Goal: Task Accomplishment & Management: Complete application form

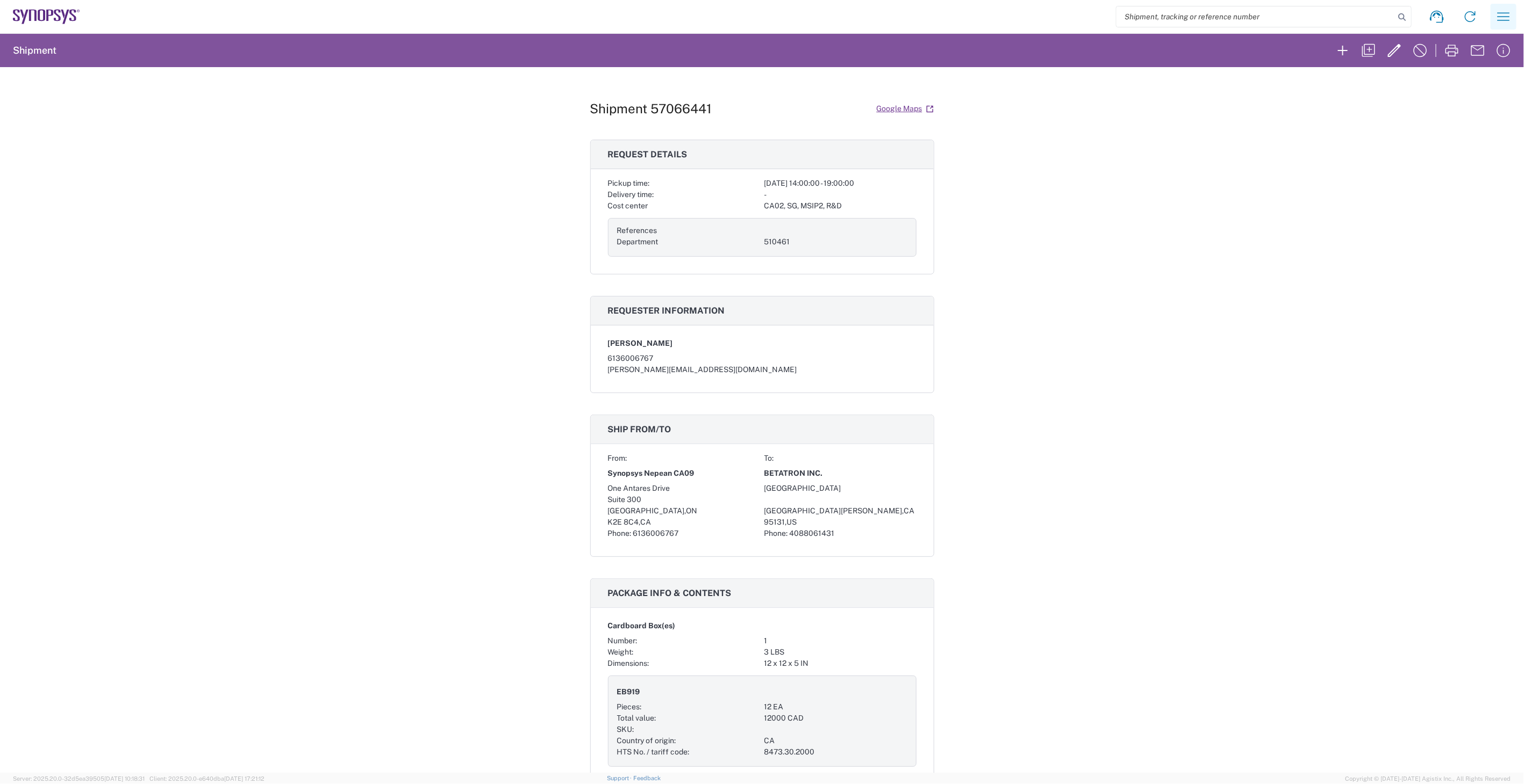
click at [1506, 20] on icon "button" at bounding box center [1503, 17] width 17 height 17
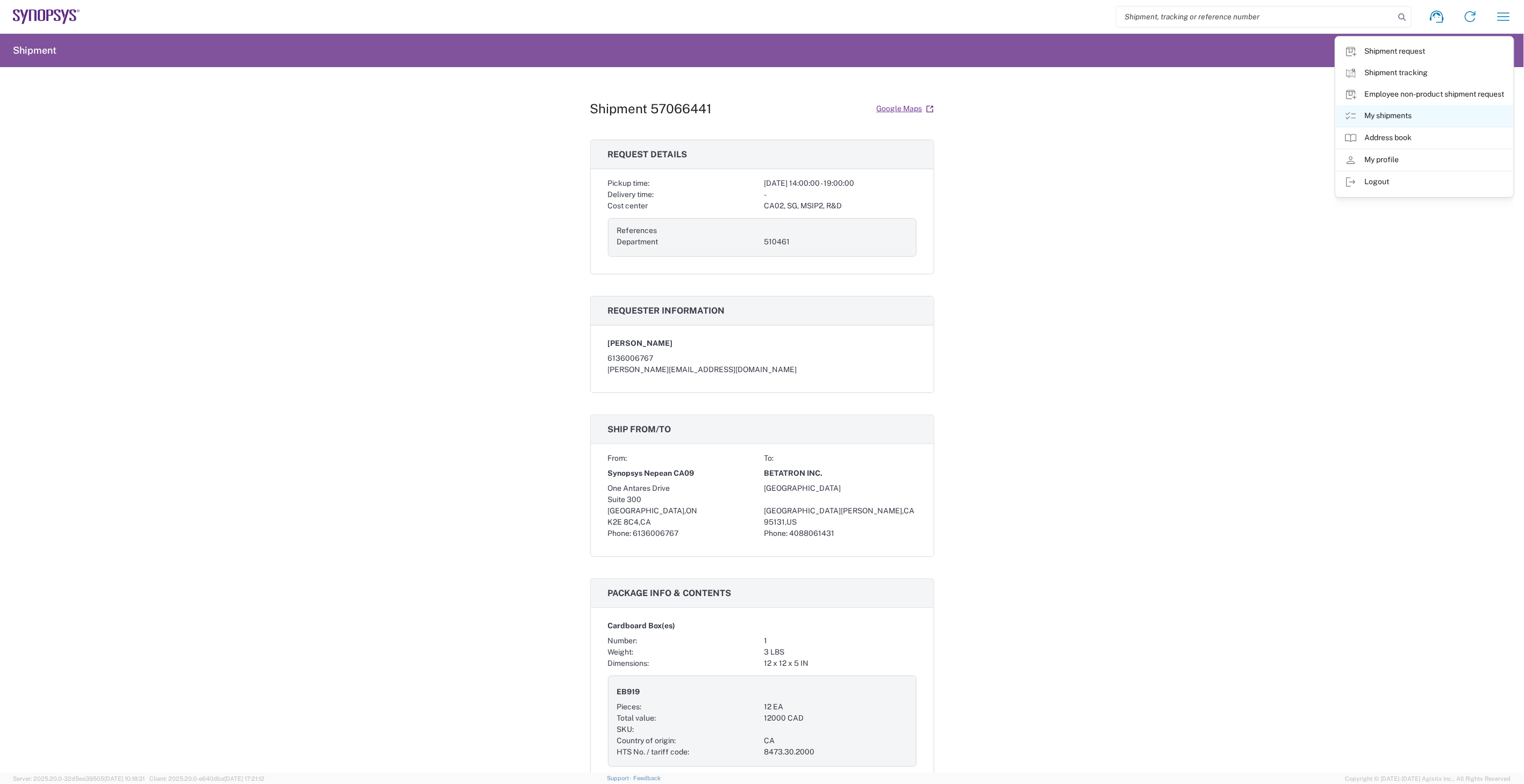
click at [1355, 114] on icon at bounding box center [1350, 116] width 10 height 7
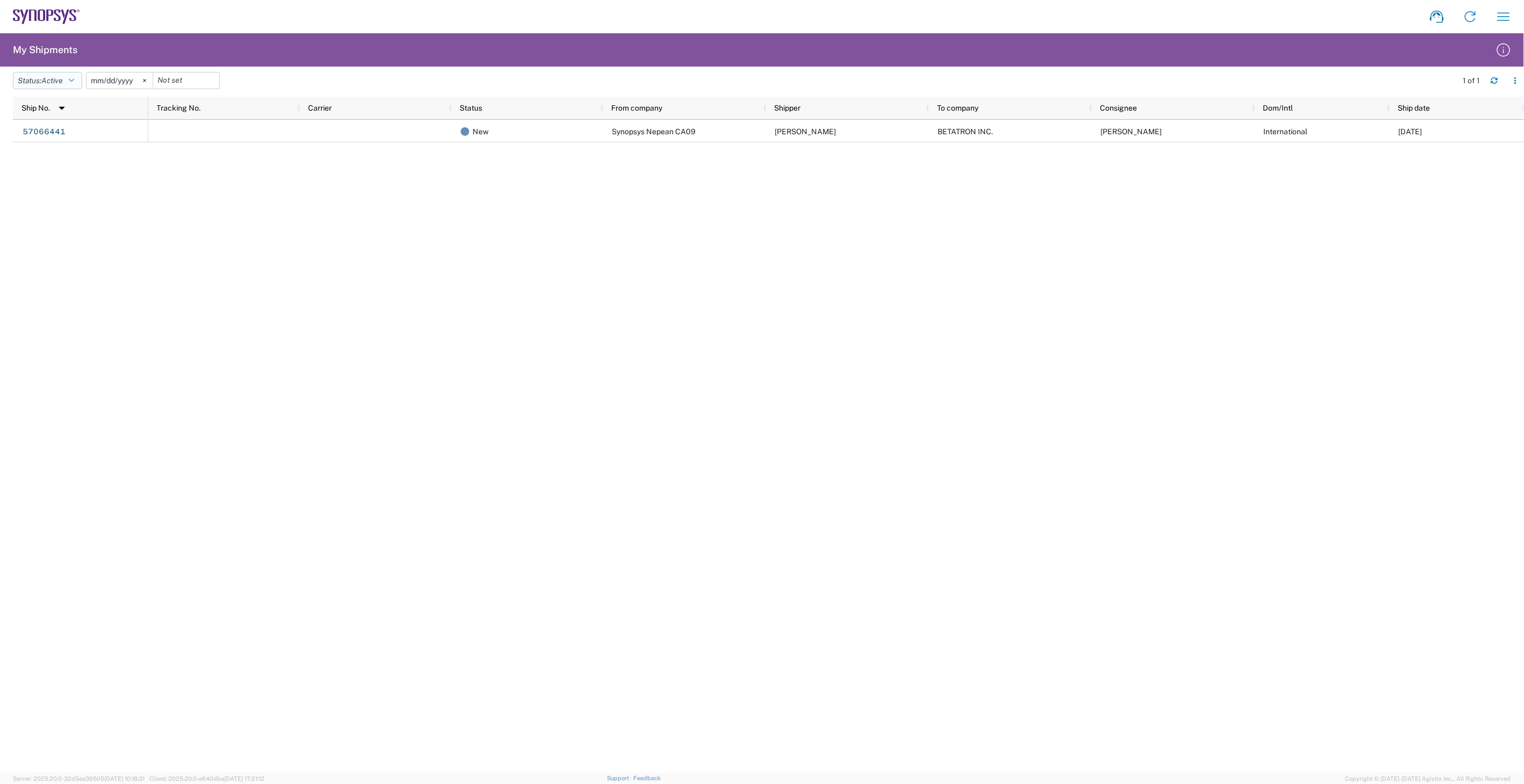
click at [78, 79] on button "Status: Active" at bounding box center [48, 80] width 69 height 17
click at [67, 133] on span "All" at bounding box center [76, 138] width 125 height 17
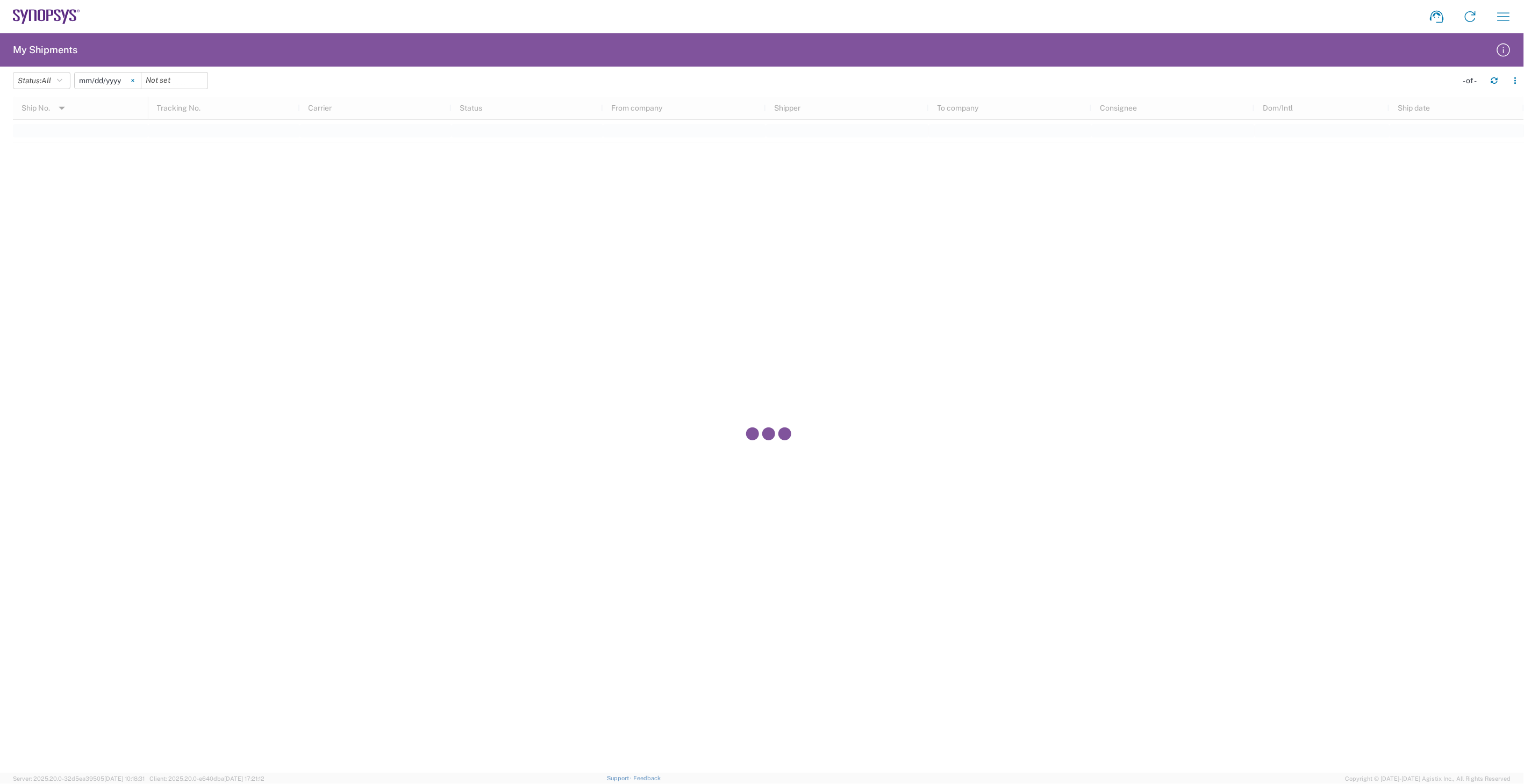
click at [135, 79] on icon at bounding box center [132, 80] width 3 height 3
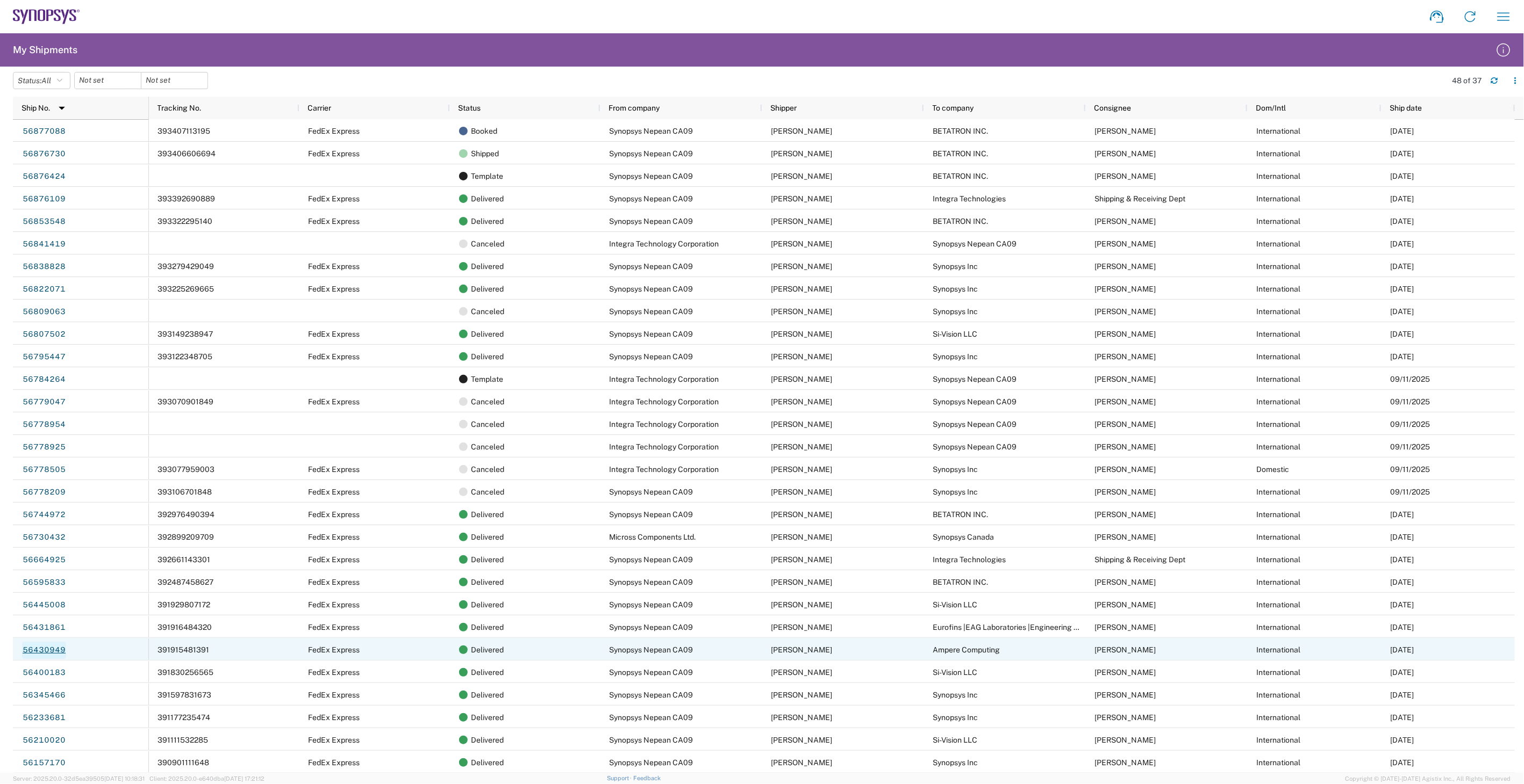
click at [49, 650] on link "56430949" at bounding box center [44, 650] width 44 height 17
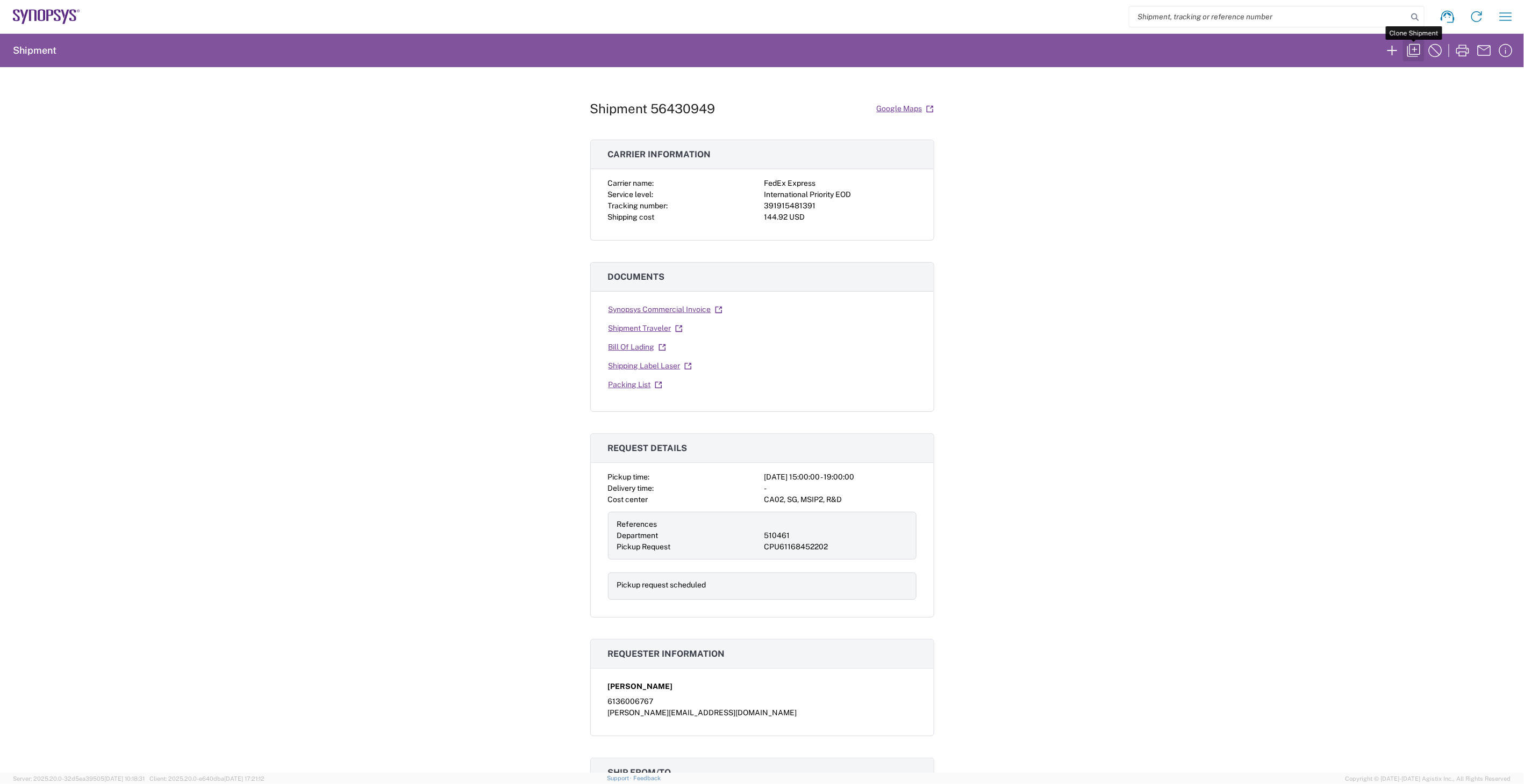
click at [1413, 45] on icon "button" at bounding box center [1414, 51] width 17 height 17
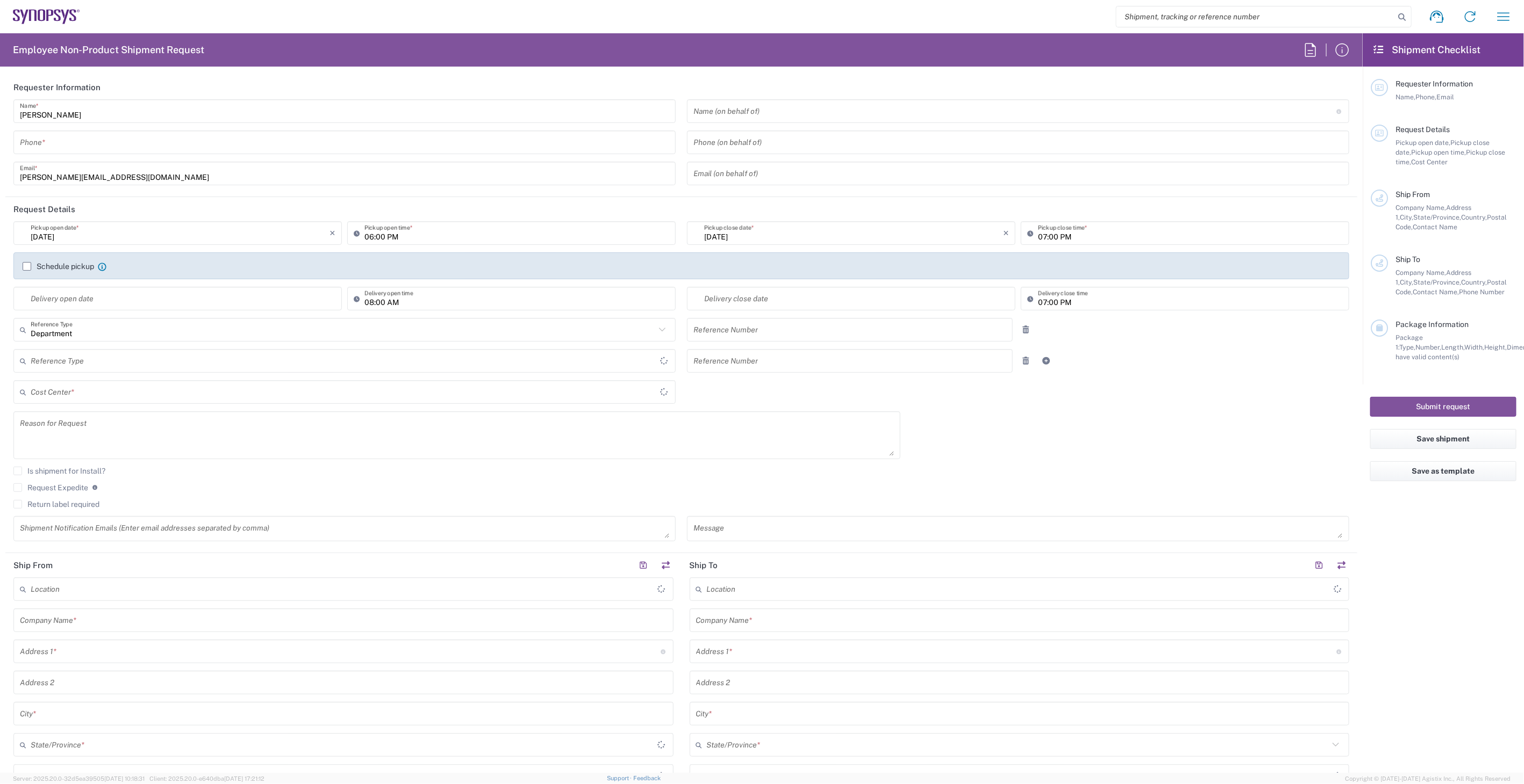
type input "United States"
type input "Delivered at Place"
type input "6136006767"
type input "03:00 PM"
type input "510461"
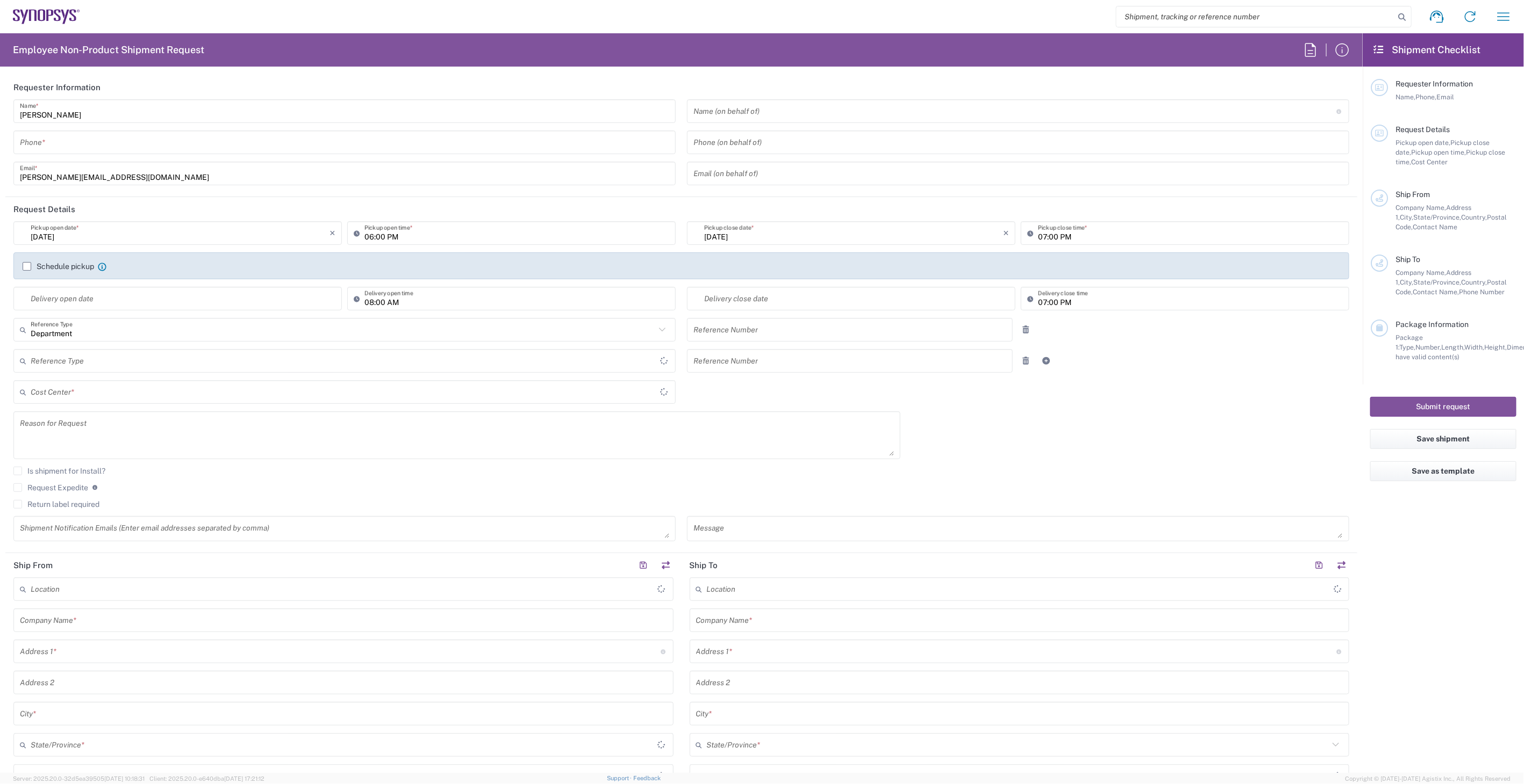
type textarea "[PERSON_NAME][EMAIL_ADDRESS][DOMAIN_NAME]"
type input "Synopsys Nepean CA09"
type input "One Antares Drive"
type input "Suite 300"
type input "[GEOGRAPHIC_DATA]"
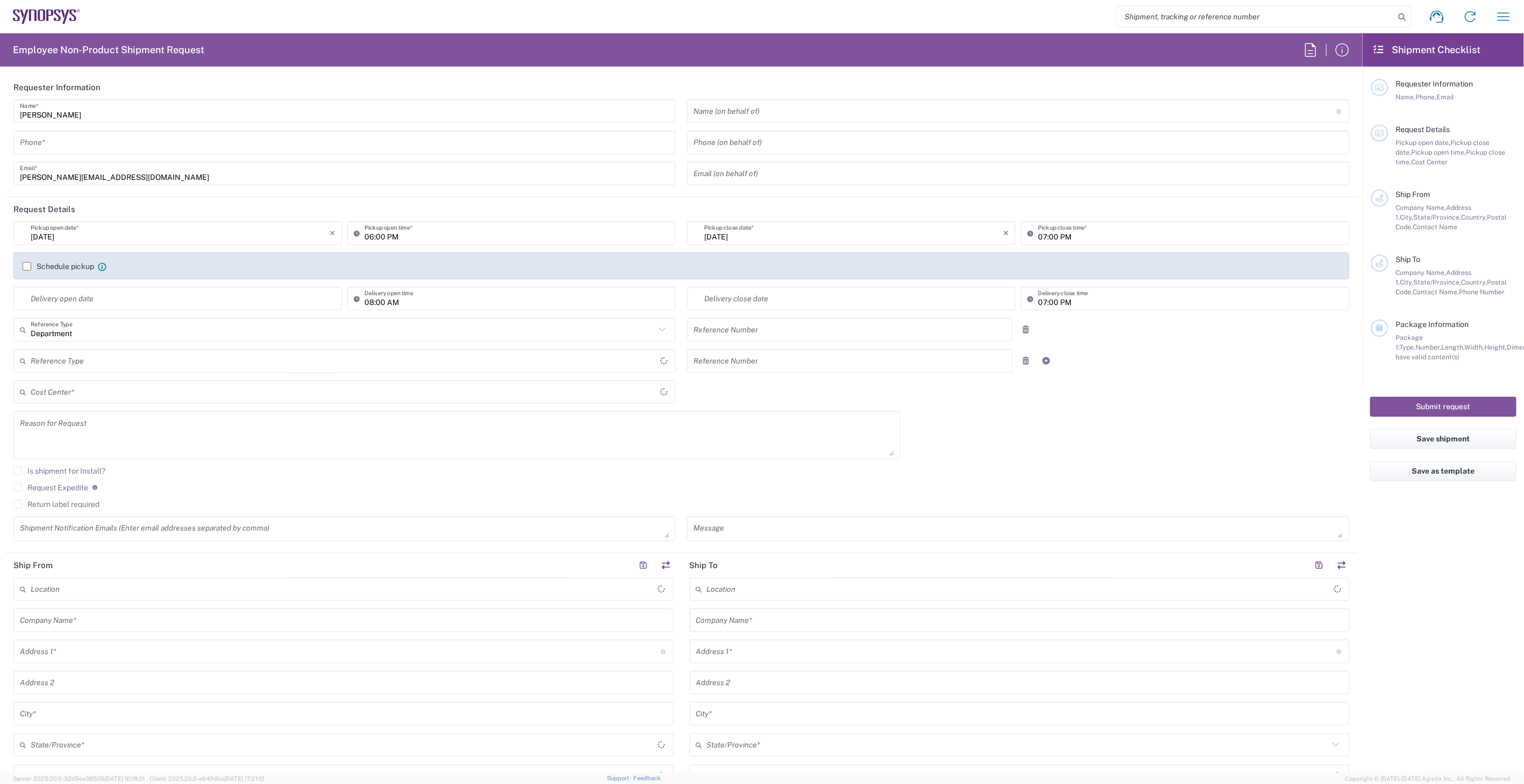
type input "Canada"
type input "K2E 8C4"
type input "[PERSON_NAME]"
type input "6136006767"
type input "[PERSON_NAME][EMAIL_ADDRESS][DOMAIN_NAME]"
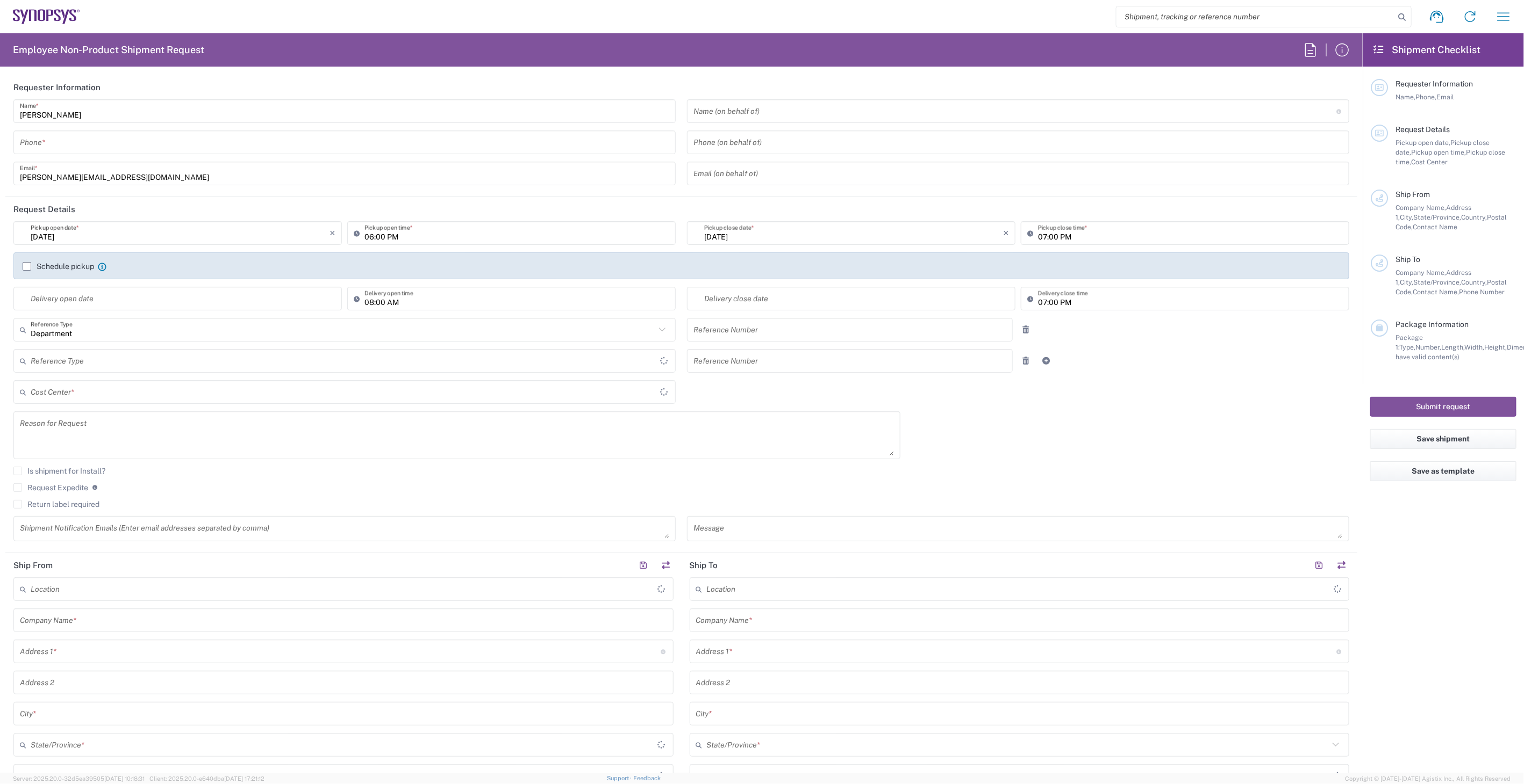
type input "Ampere Computing"
type input "4655 Great America Parkway"
type input "Suite 601"
type input "Santa Clara"
type input "California"
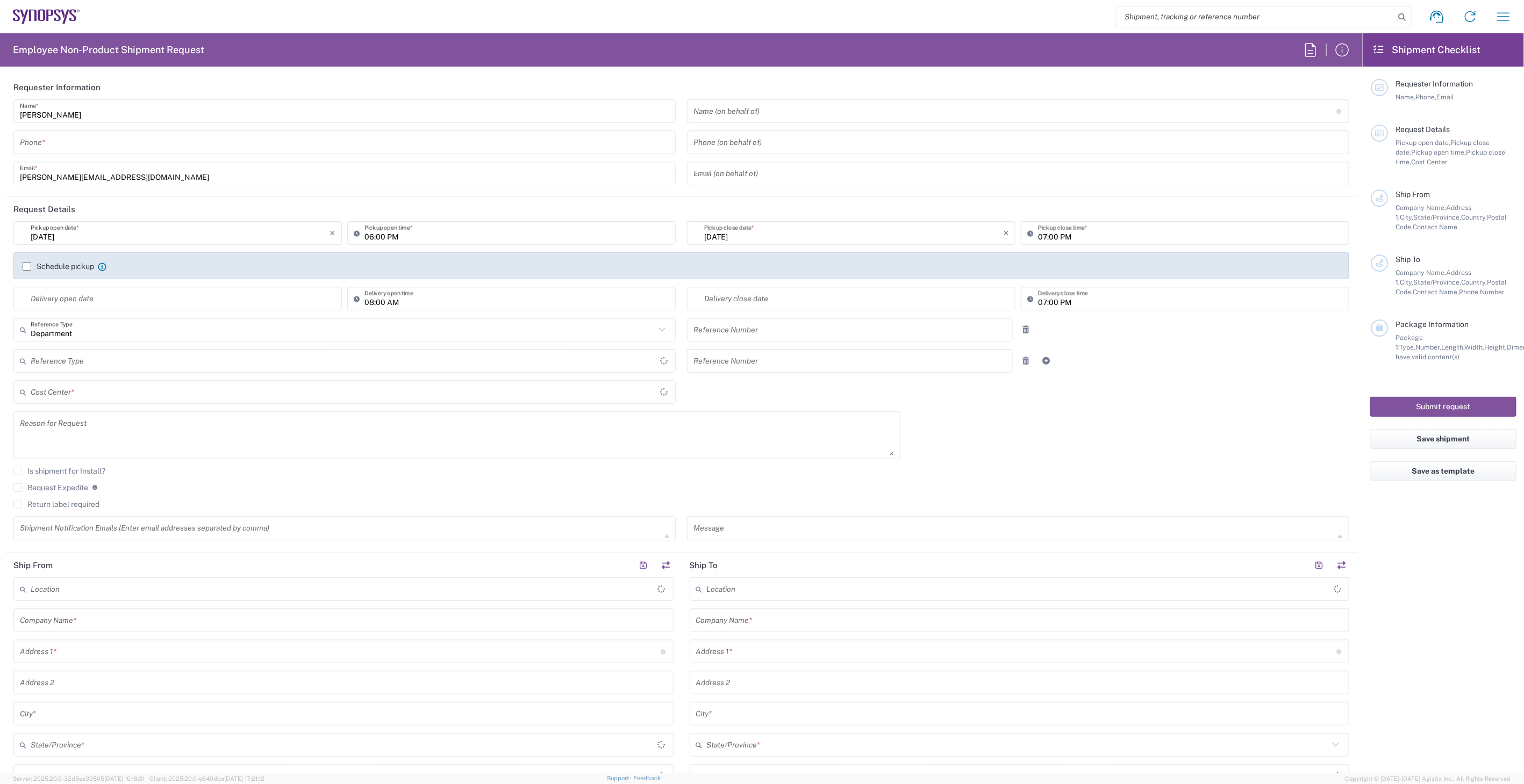
type input "95054"
type input "Varsha Murthy"
type input "916-477-5225"
type input "vmurthy@amperecomputing.com"
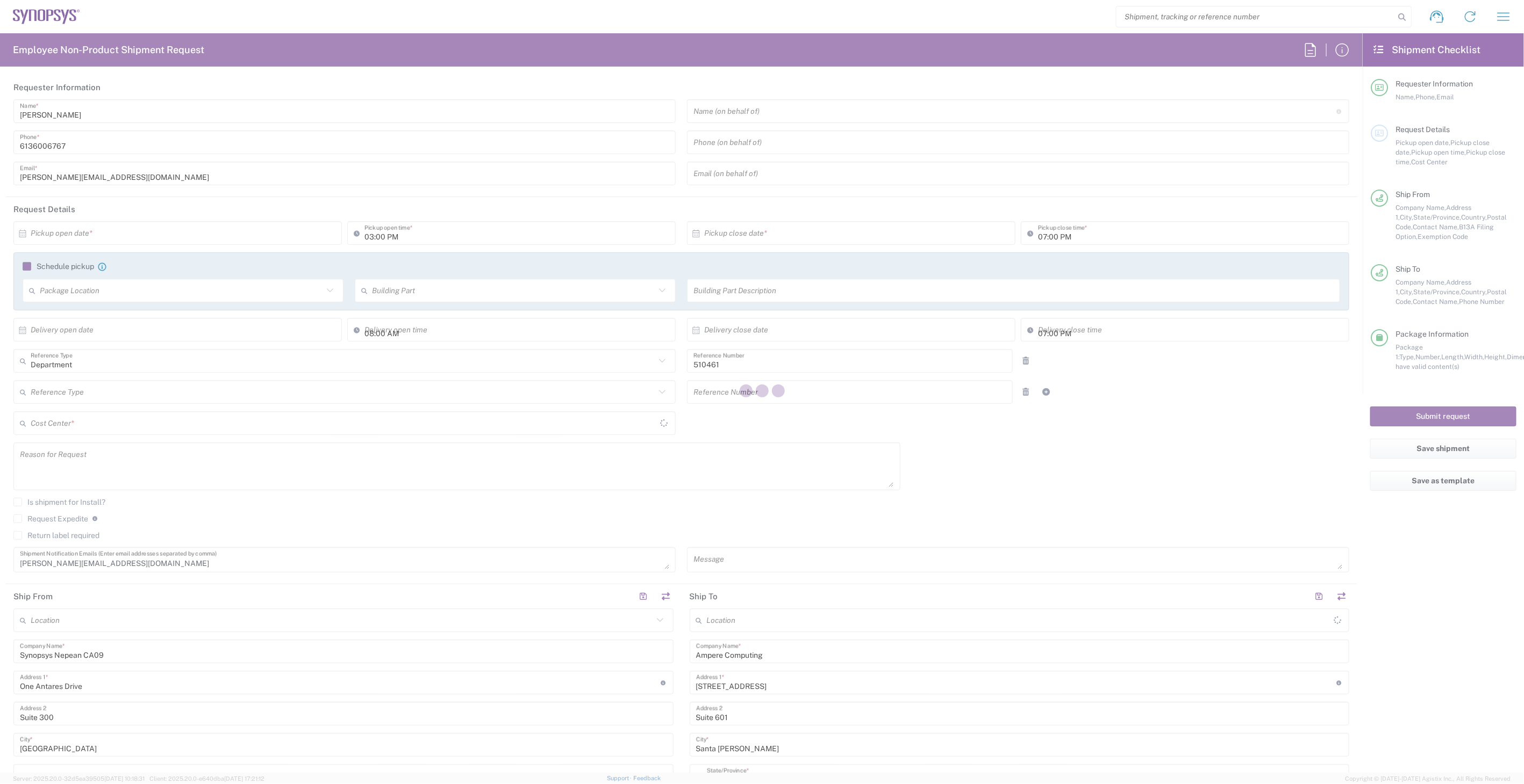
type input "Ontario"
type input "CA02, SG, MSIP2, R&D 510461"
type input "Your Packaging"
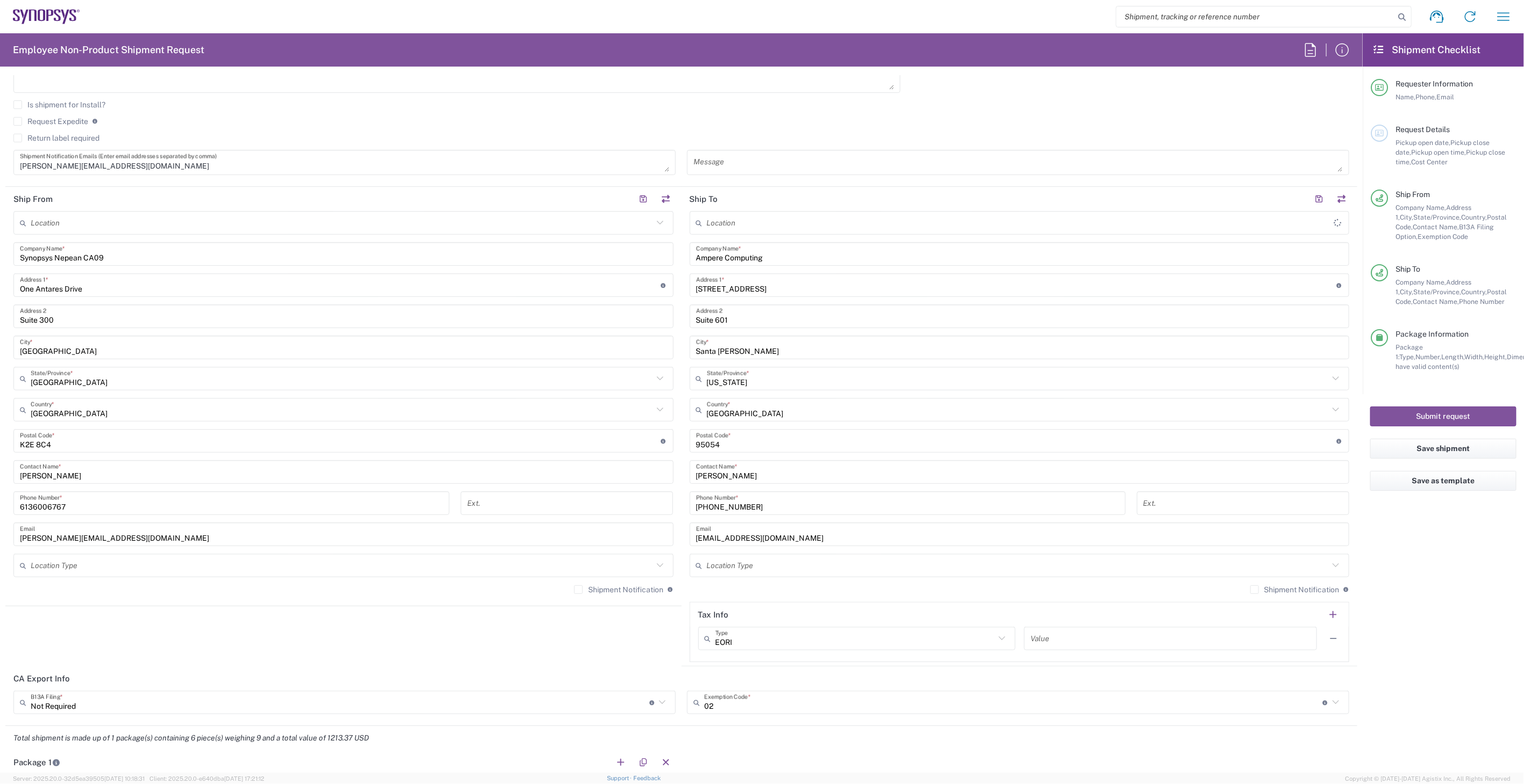
scroll to position [417, 0]
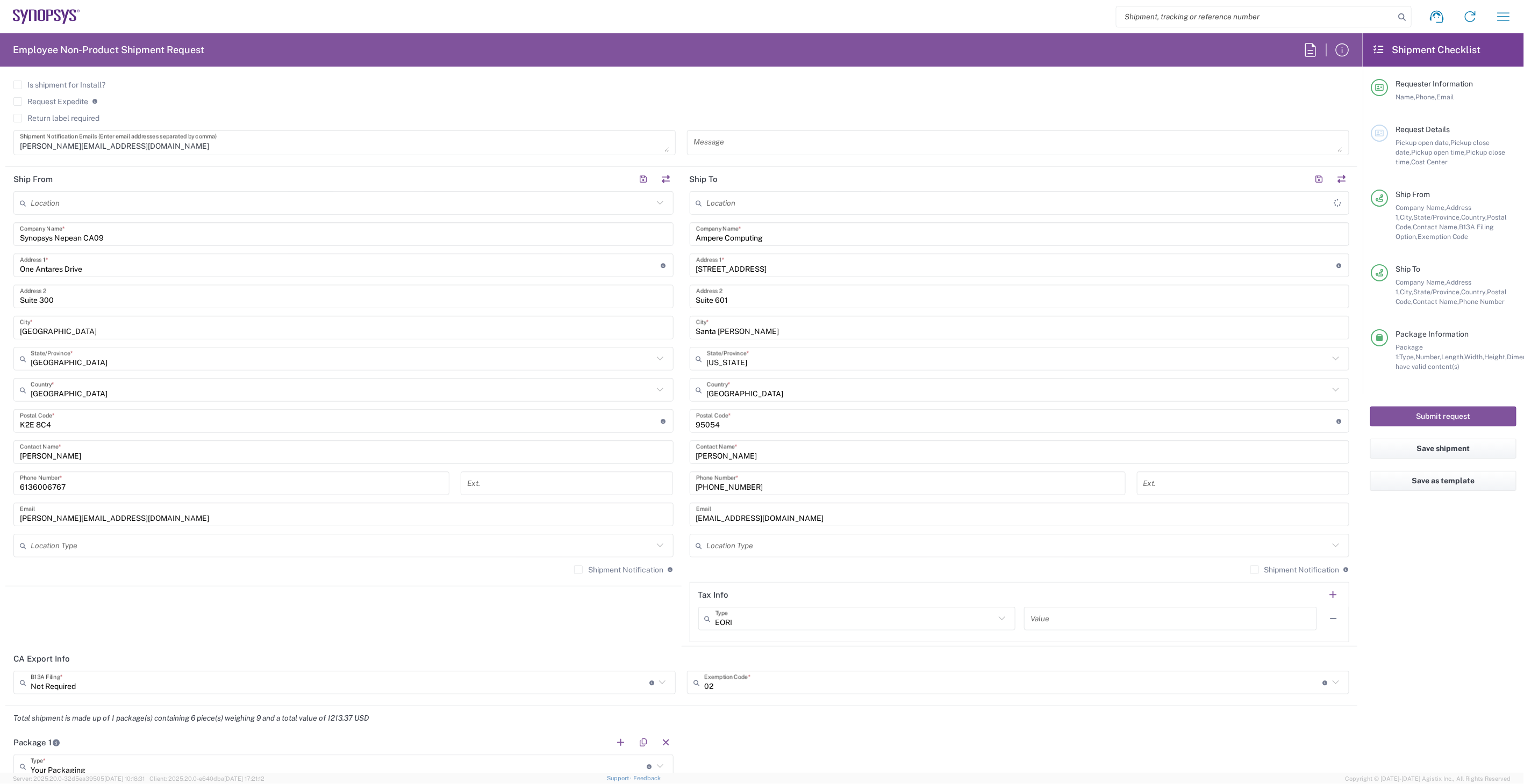
type input "Nepean CA09"
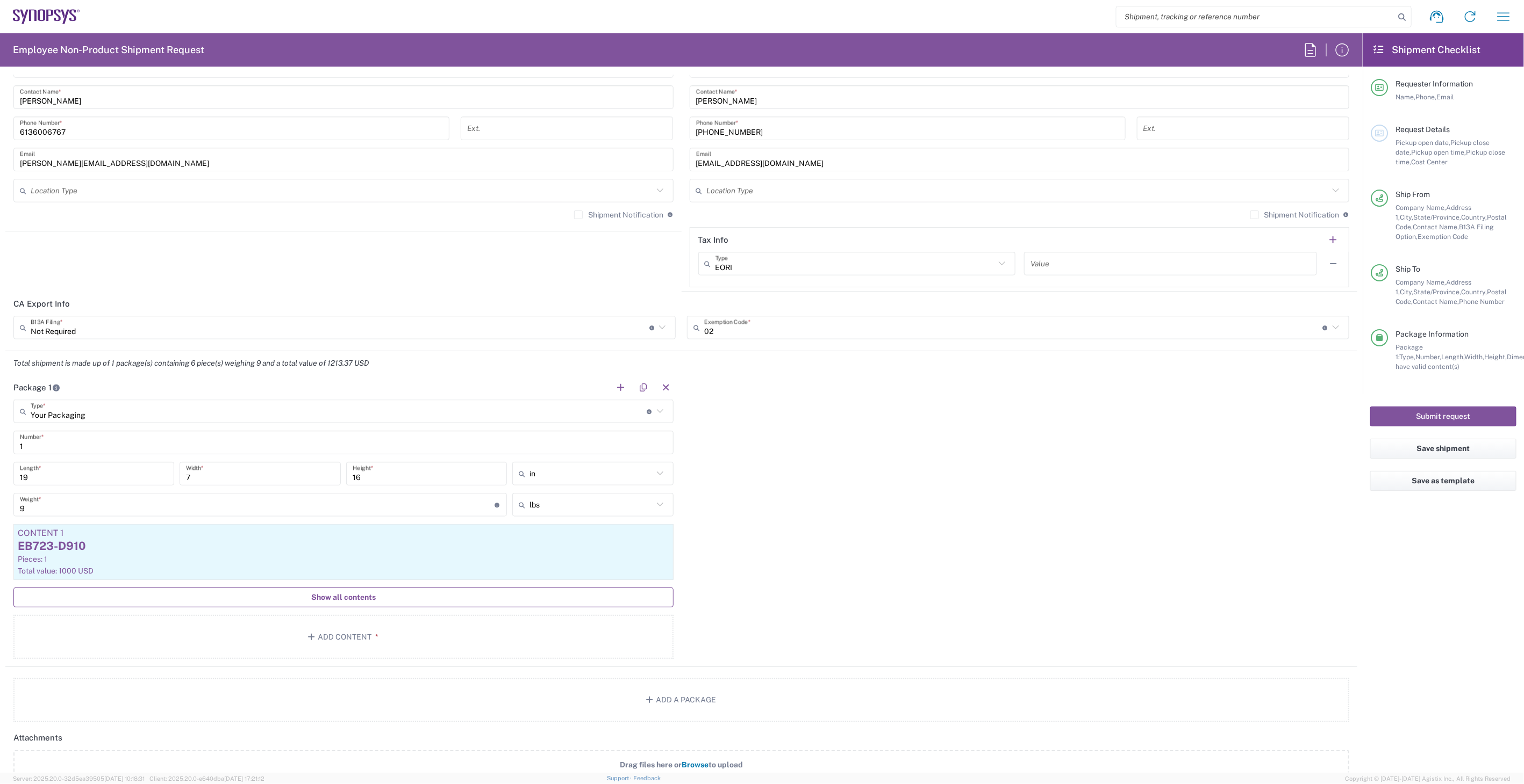
scroll to position [776, 0]
click at [339, 591] on span "Show all contents" at bounding box center [343, 594] width 65 height 10
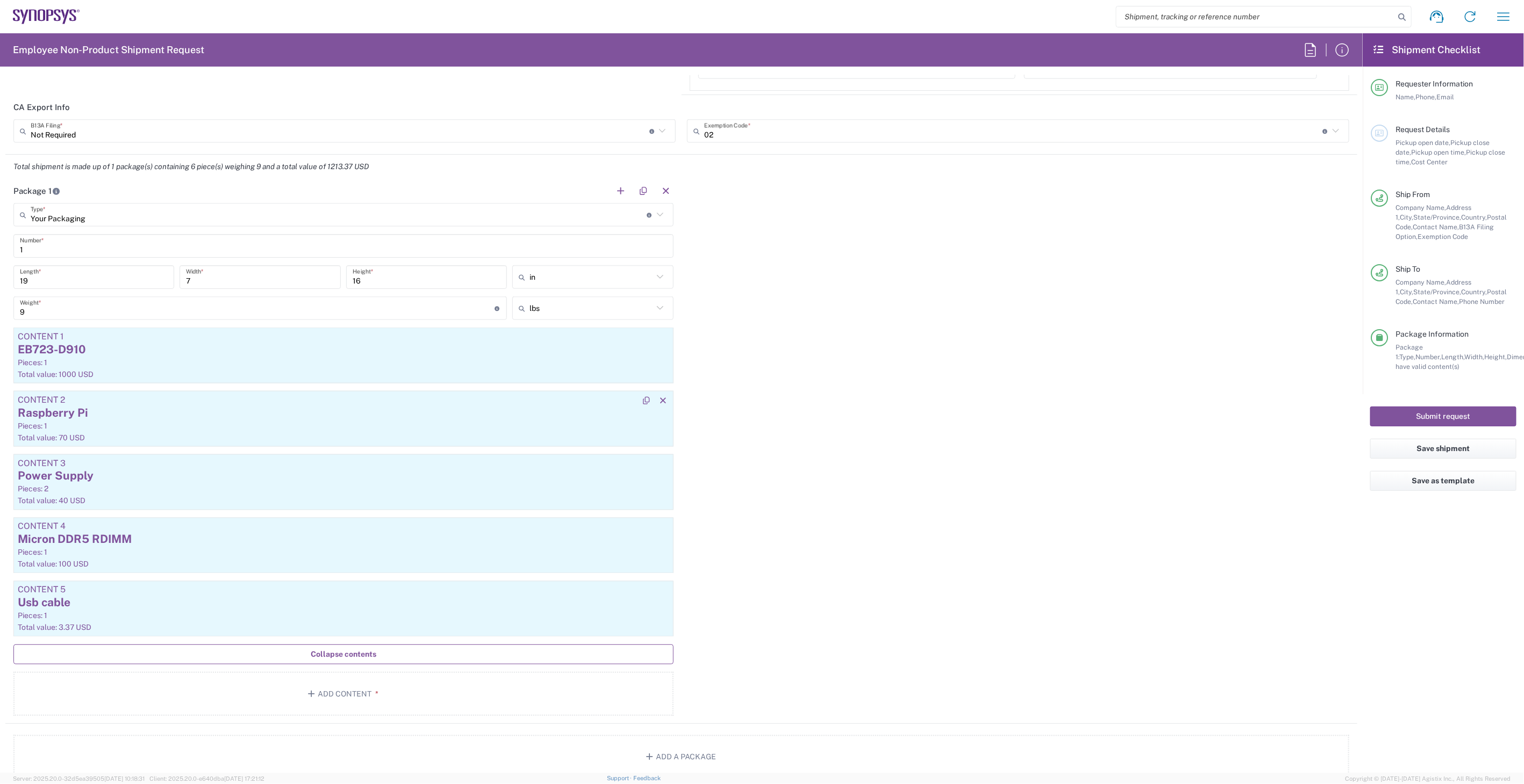
scroll to position [1014, 0]
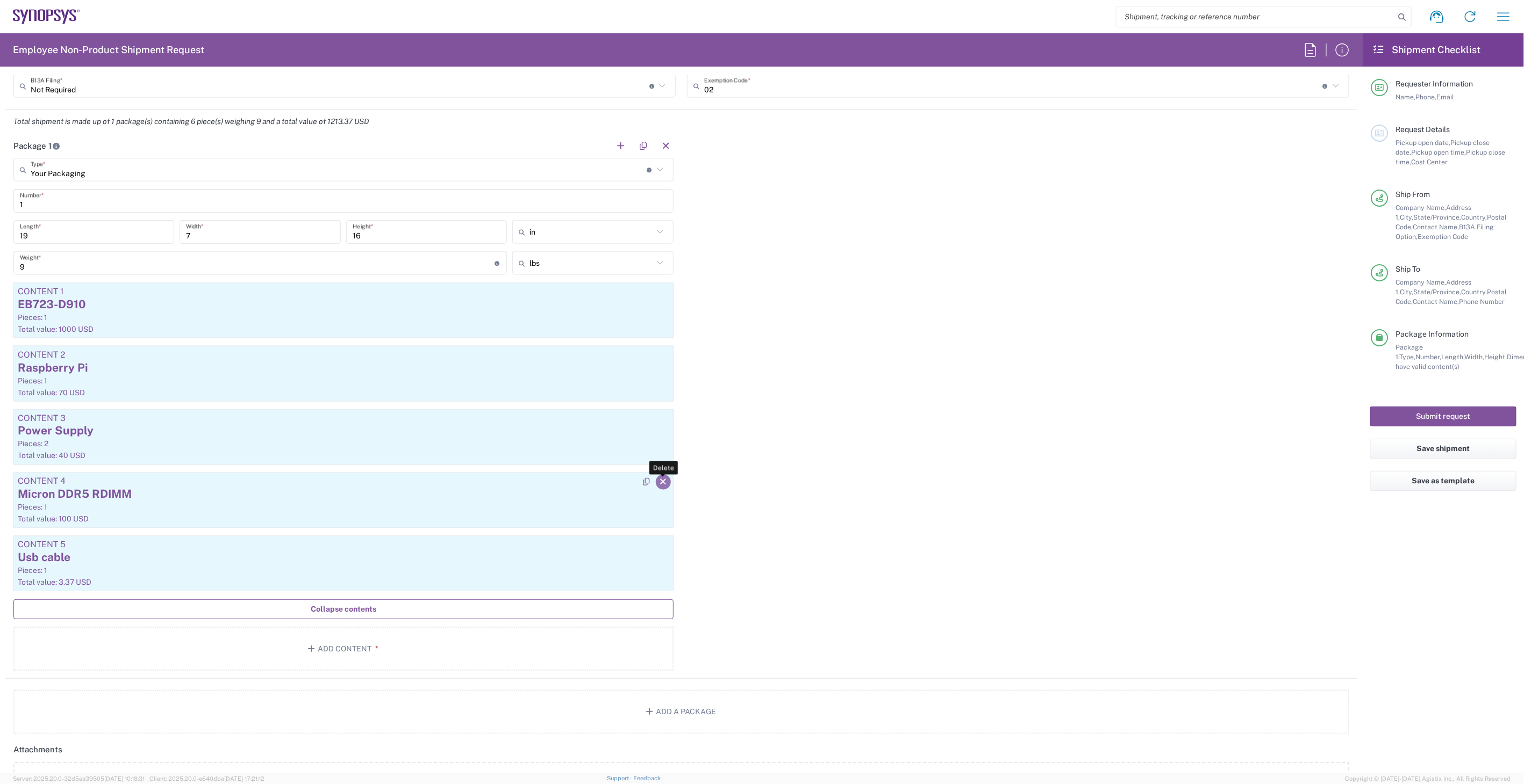
click at [662, 480] on icon "button" at bounding box center [663, 483] width 9 height 7
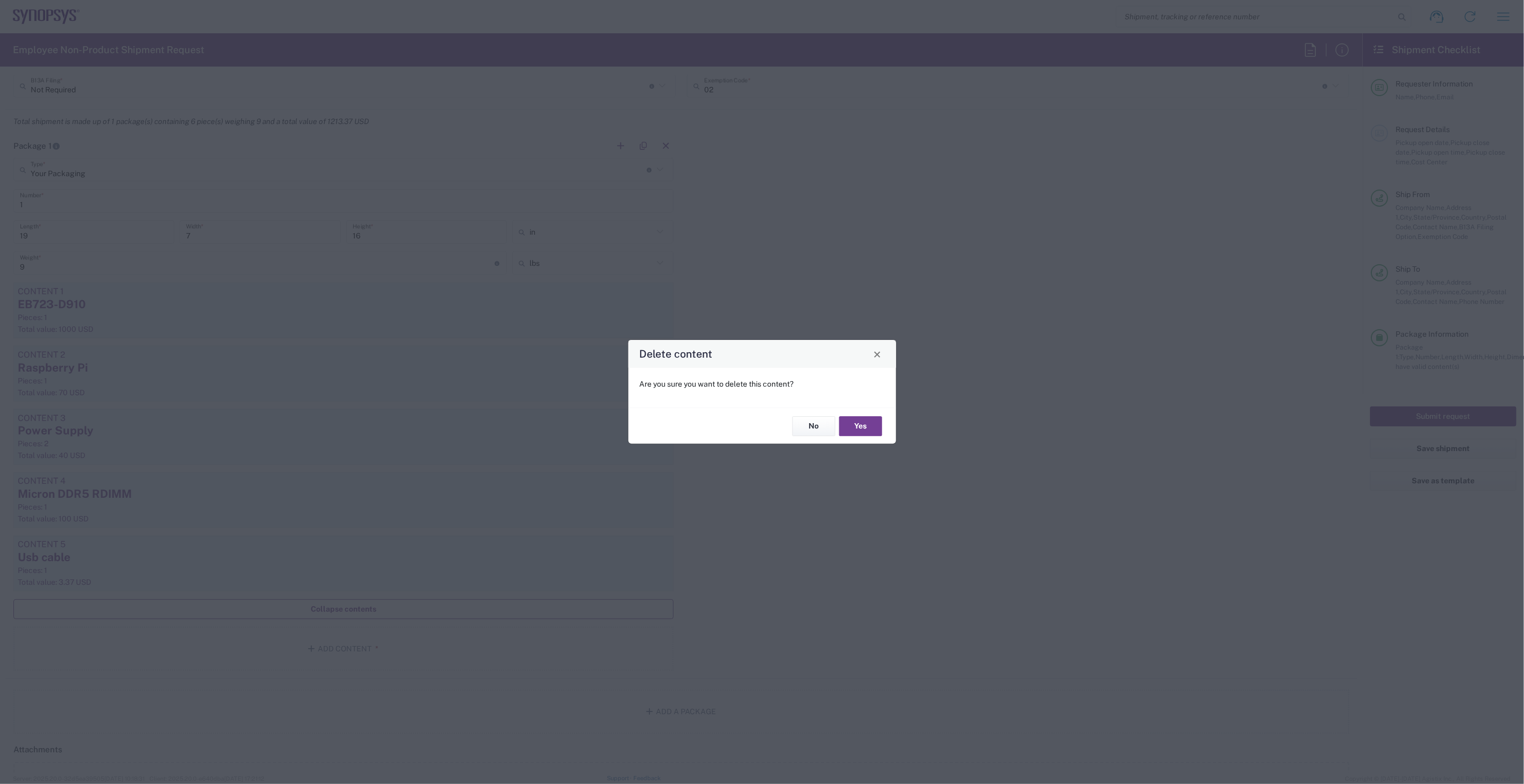
click at [866, 428] on button "Yes" at bounding box center [860, 426] width 43 height 20
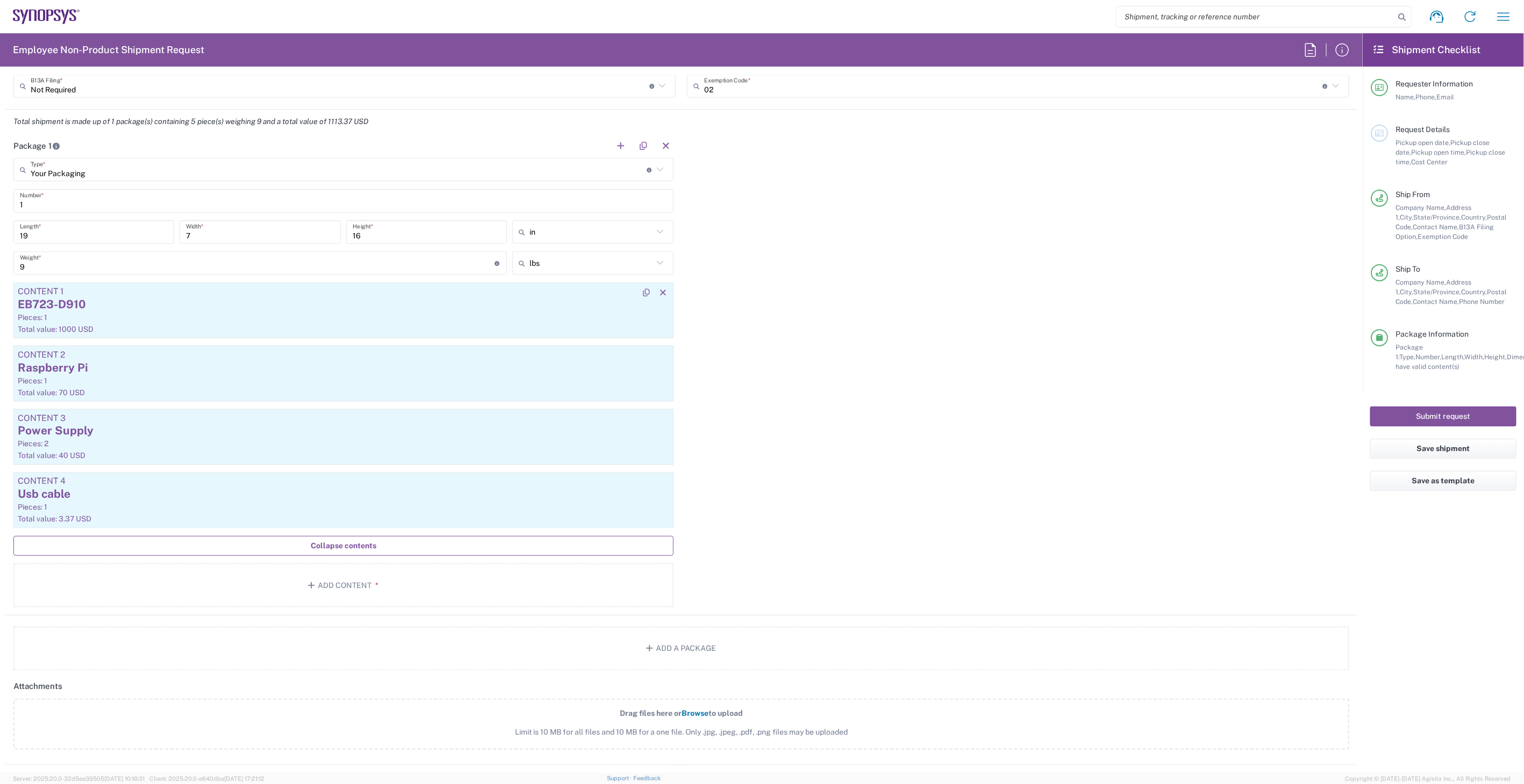
click at [215, 313] on div "Pieces: 1" at bounding box center [344, 317] width 652 height 9
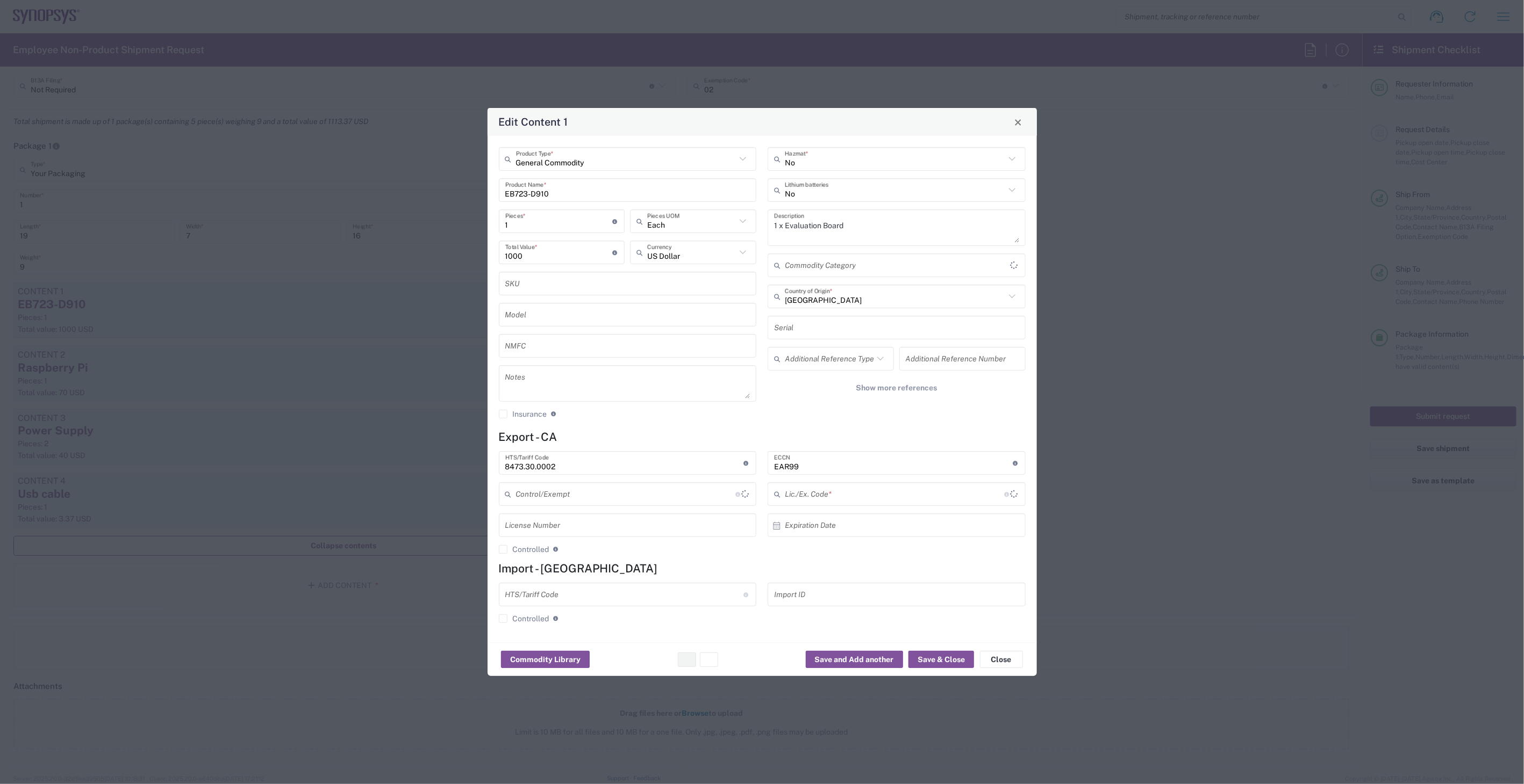
type input "BIS"
type input "NLR - No License Required"
drag, startPoint x: 516, startPoint y: 190, endPoint x: 555, endPoint y: 187, distance: 39.1
click at [555, 187] on input "EB723-D910" at bounding box center [628, 190] width 245 height 19
type input "EB811 HBM"
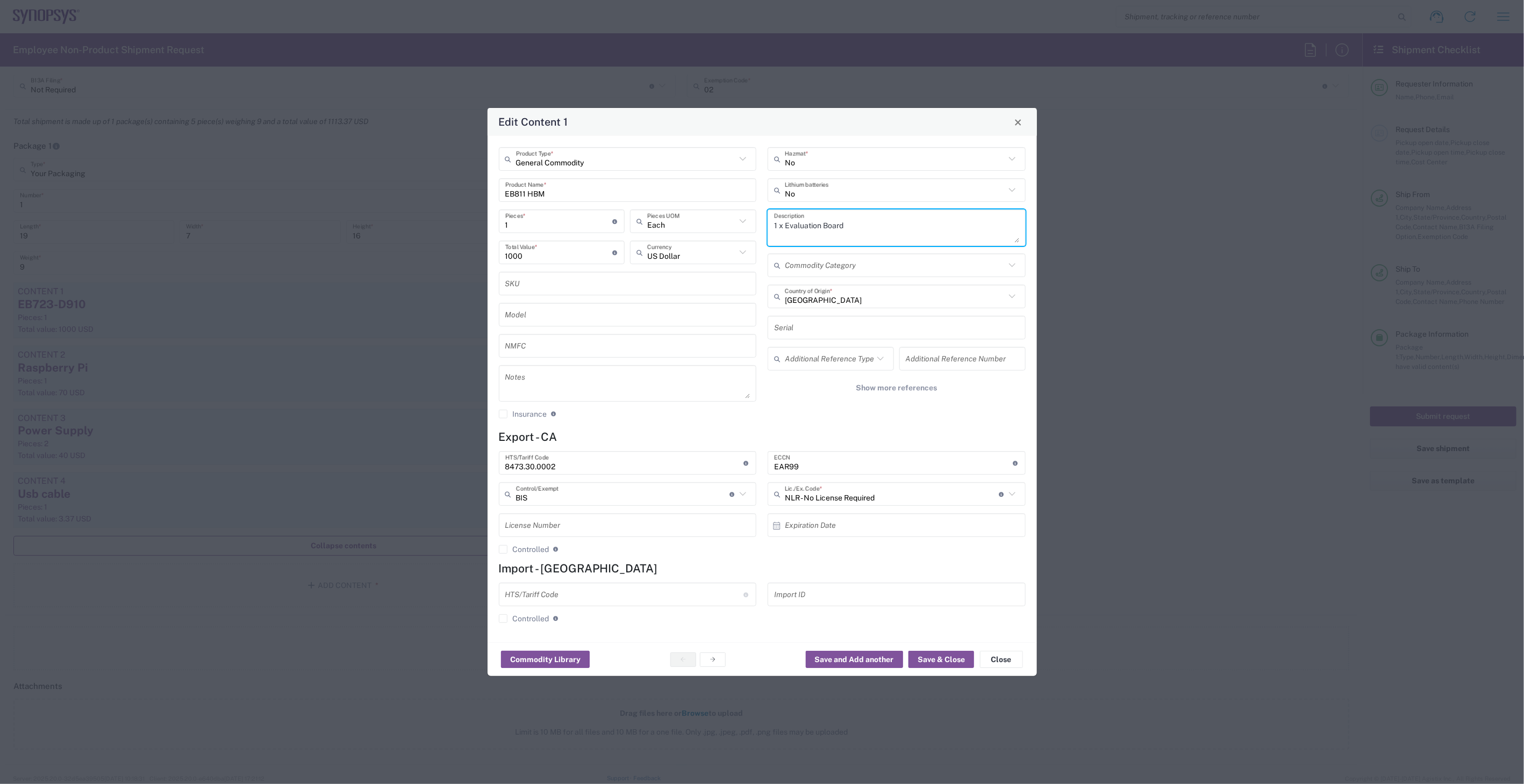
click at [889, 224] on textarea "1 x Evaluation Board" at bounding box center [897, 227] width 245 height 30
click at [863, 226] on textarea "1 x Evaluation Board" at bounding box center [897, 227] width 245 height 30
type textarea "1 x Evaluation Board 811 #22"
click at [931, 661] on button "Save & Close" at bounding box center [941, 660] width 66 height 17
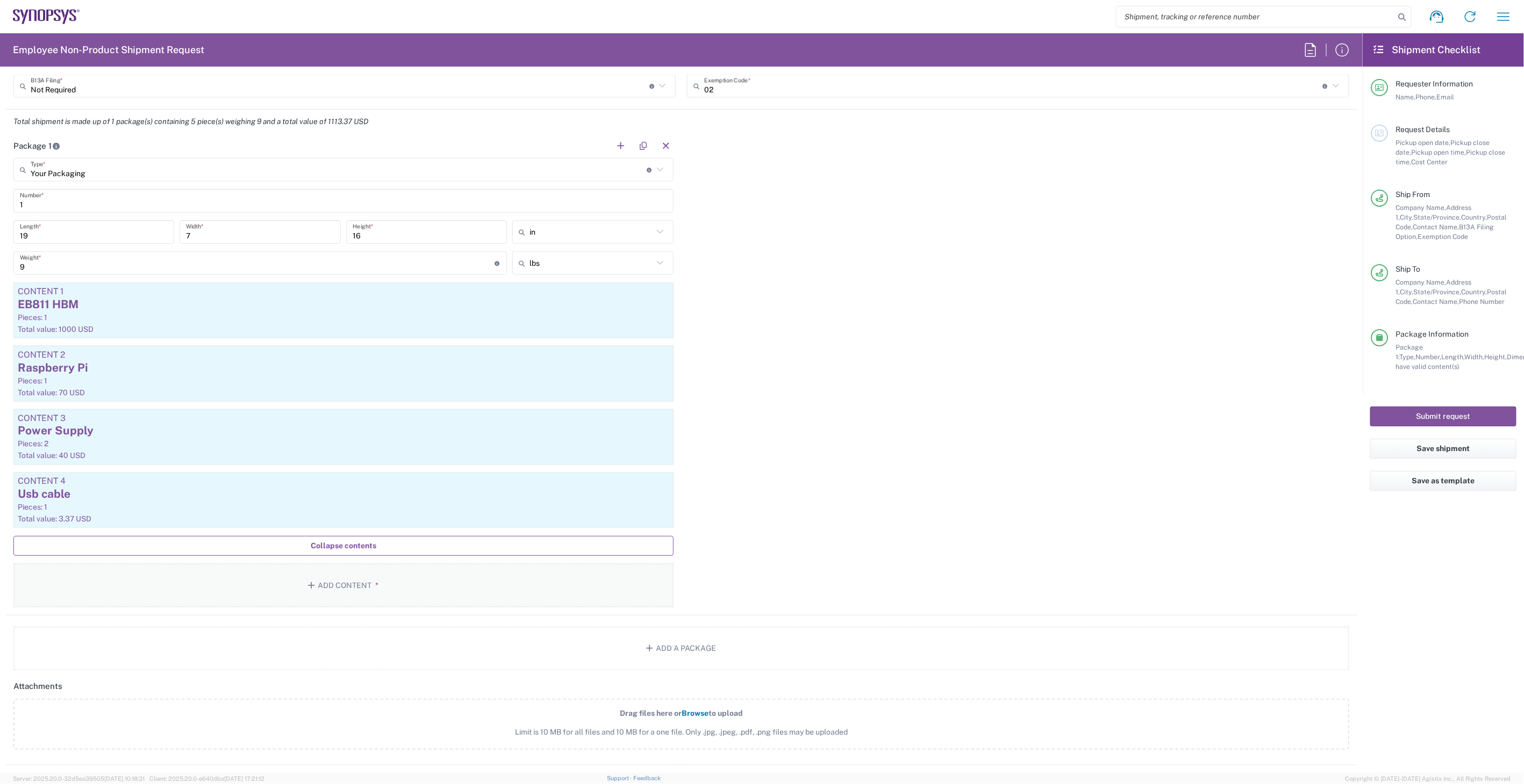
click at [348, 579] on button "Add Content *" at bounding box center [343, 585] width 660 height 44
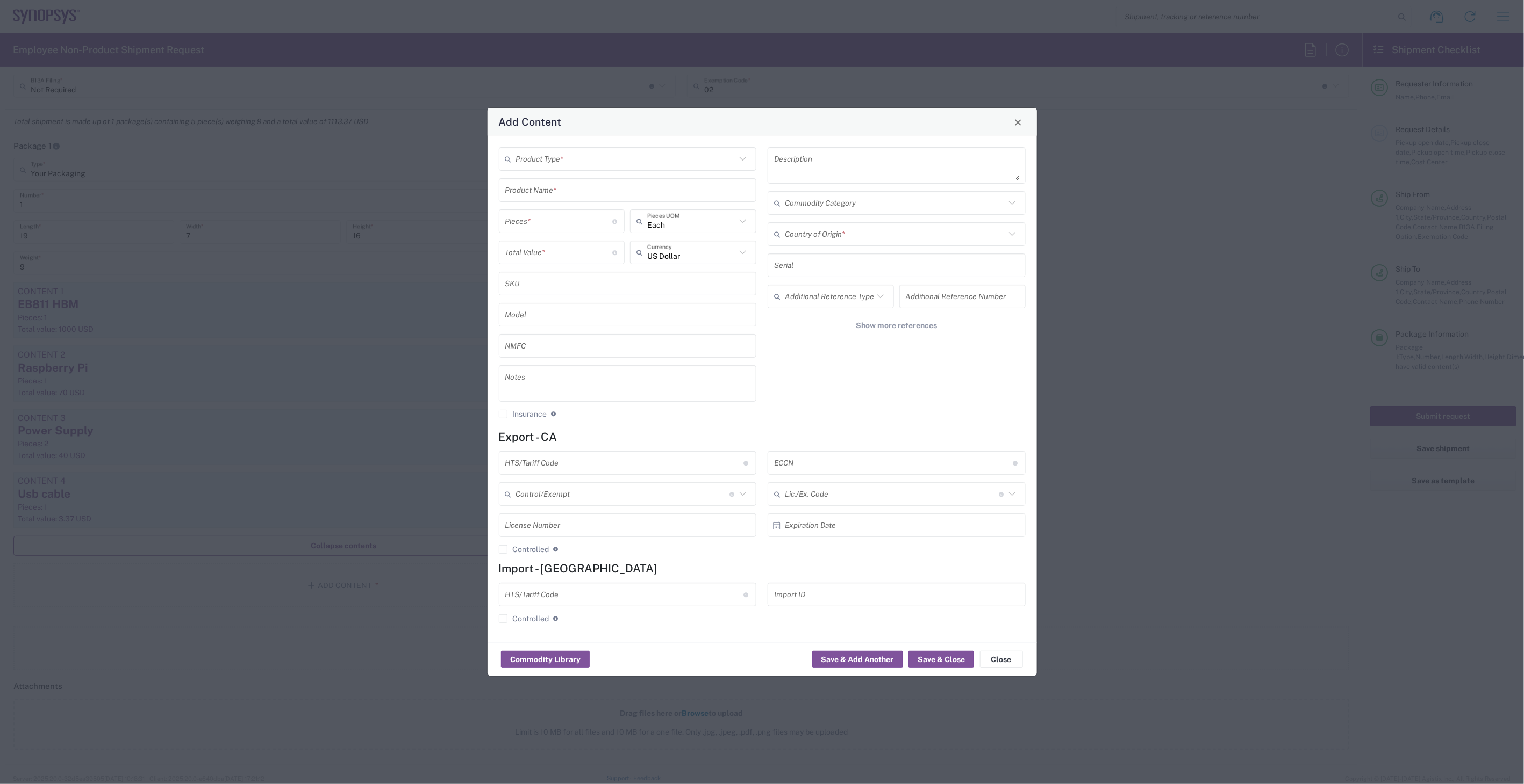
click at [568, 160] on input "text" at bounding box center [625, 159] width 220 height 19
click at [562, 200] on span "General Commodity" at bounding box center [627, 200] width 256 height 17
type input "General Commodity"
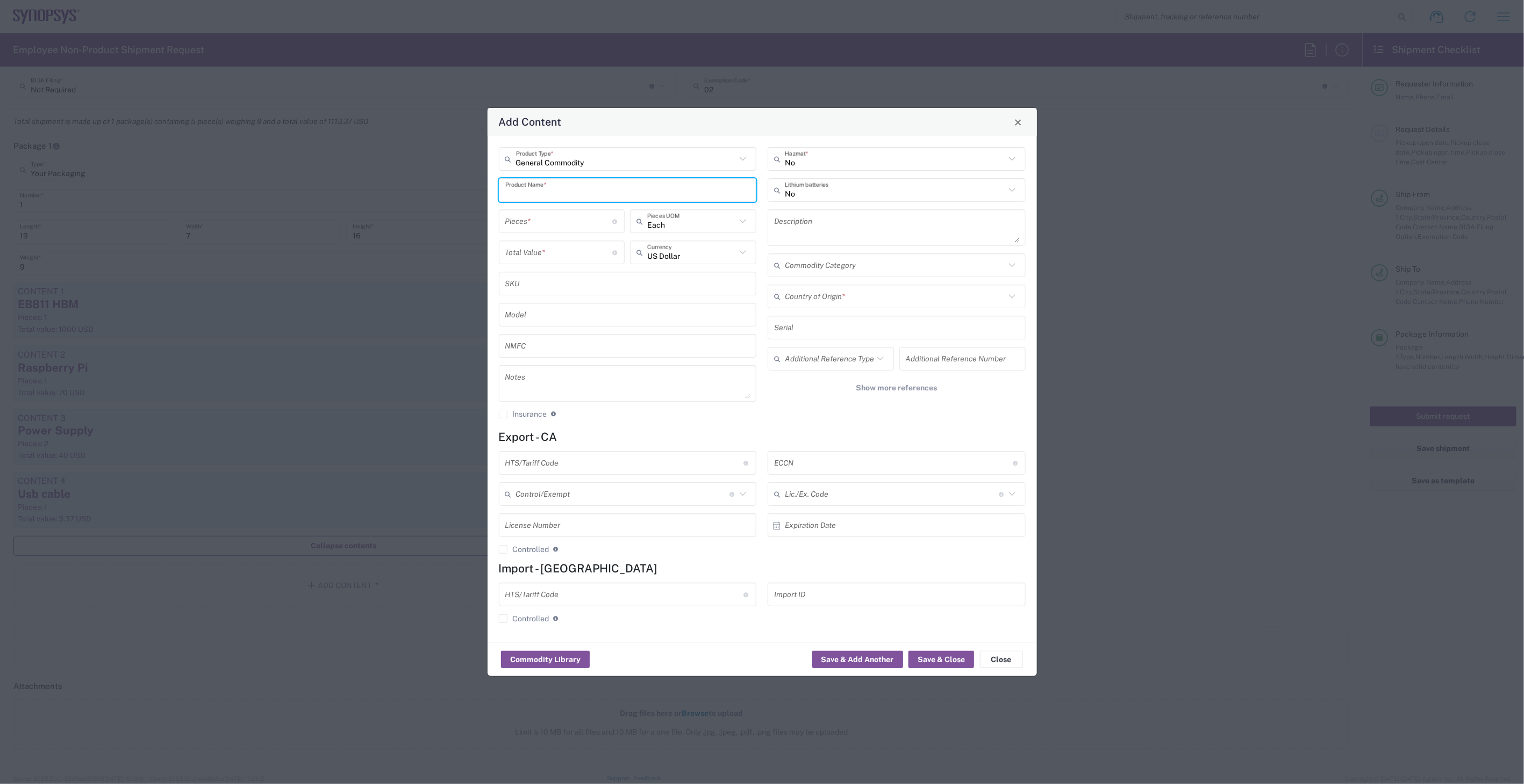
click at [550, 181] on input "text" at bounding box center [628, 190] width 245 height 19
type input "D763 Test Chip"
click at [822, 211] on div "Description" at bounding box center [897, 227] width 258 height 36
click at [826, 223] on textarea at bounding box center [897, 227] width 245 height 30
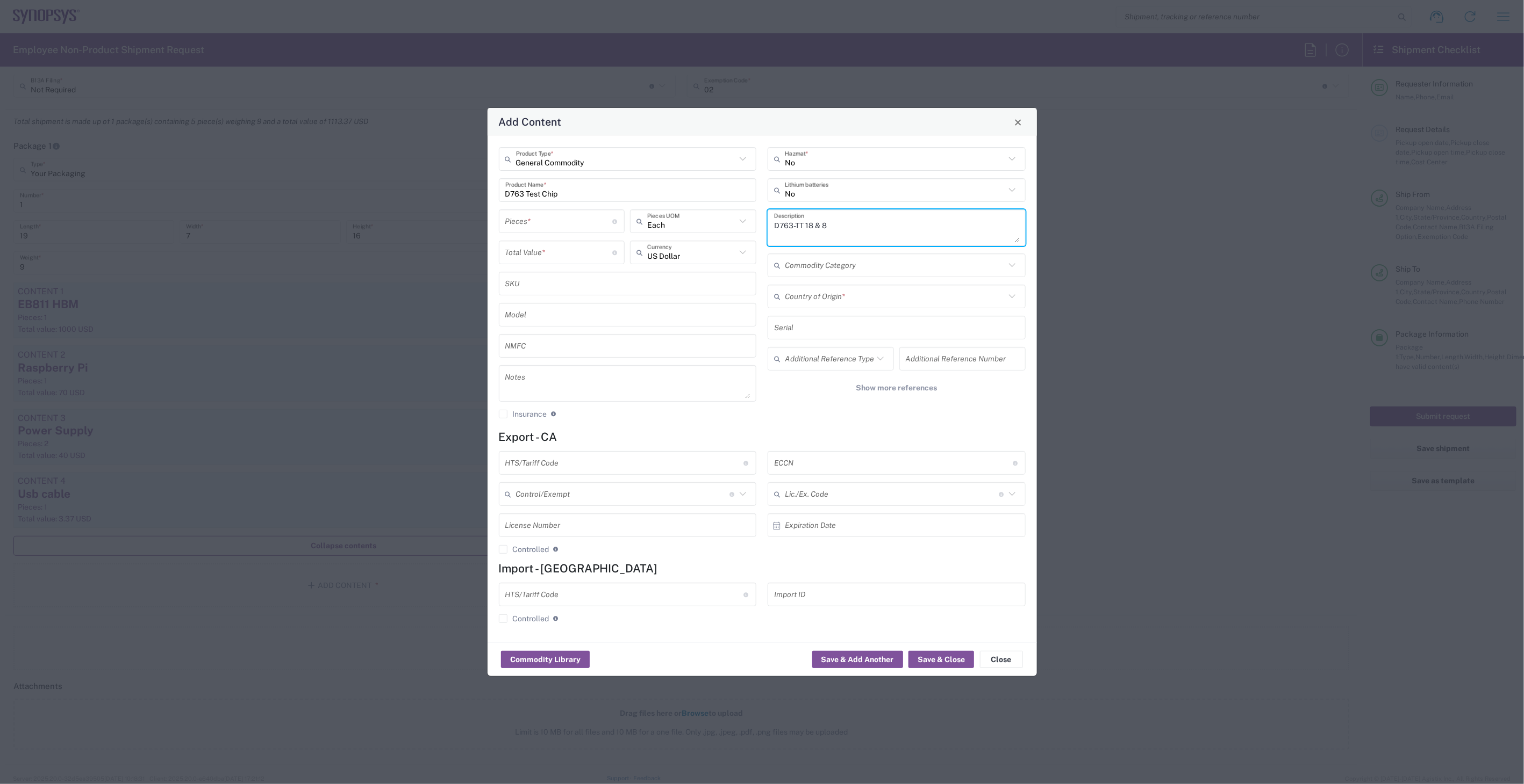
type textarea "D763-TT 18 & 8"
click at [538, 222] on input "number" at bounding box center [559, 222] width 108 height 19
type input "2"
click at [546, 256] on input "number" at bounding box center [559, 253] width 108 height 19
type input "100"
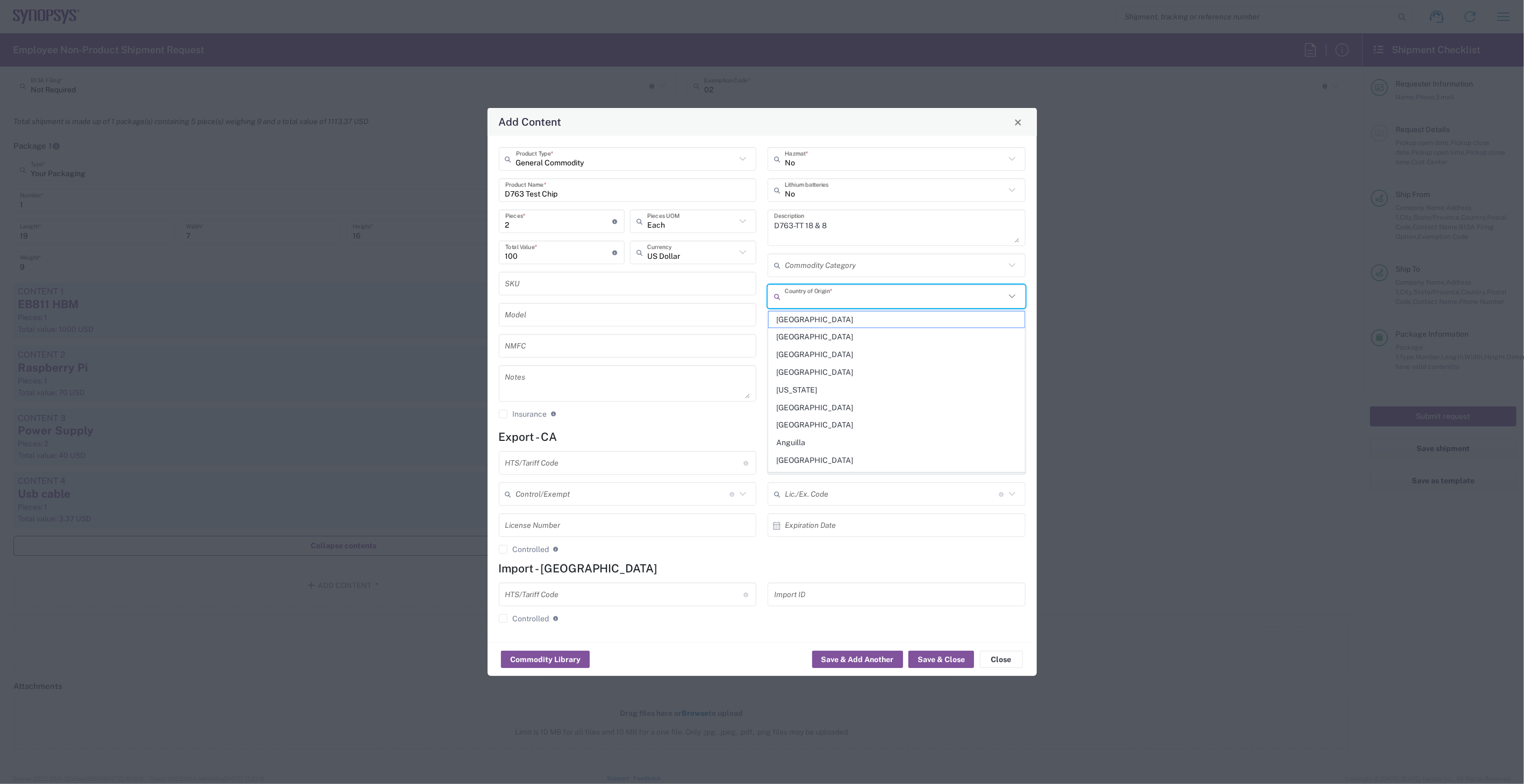
click at [831, 301] on input "text" at bounding box center [894, 297] width 220 height 19
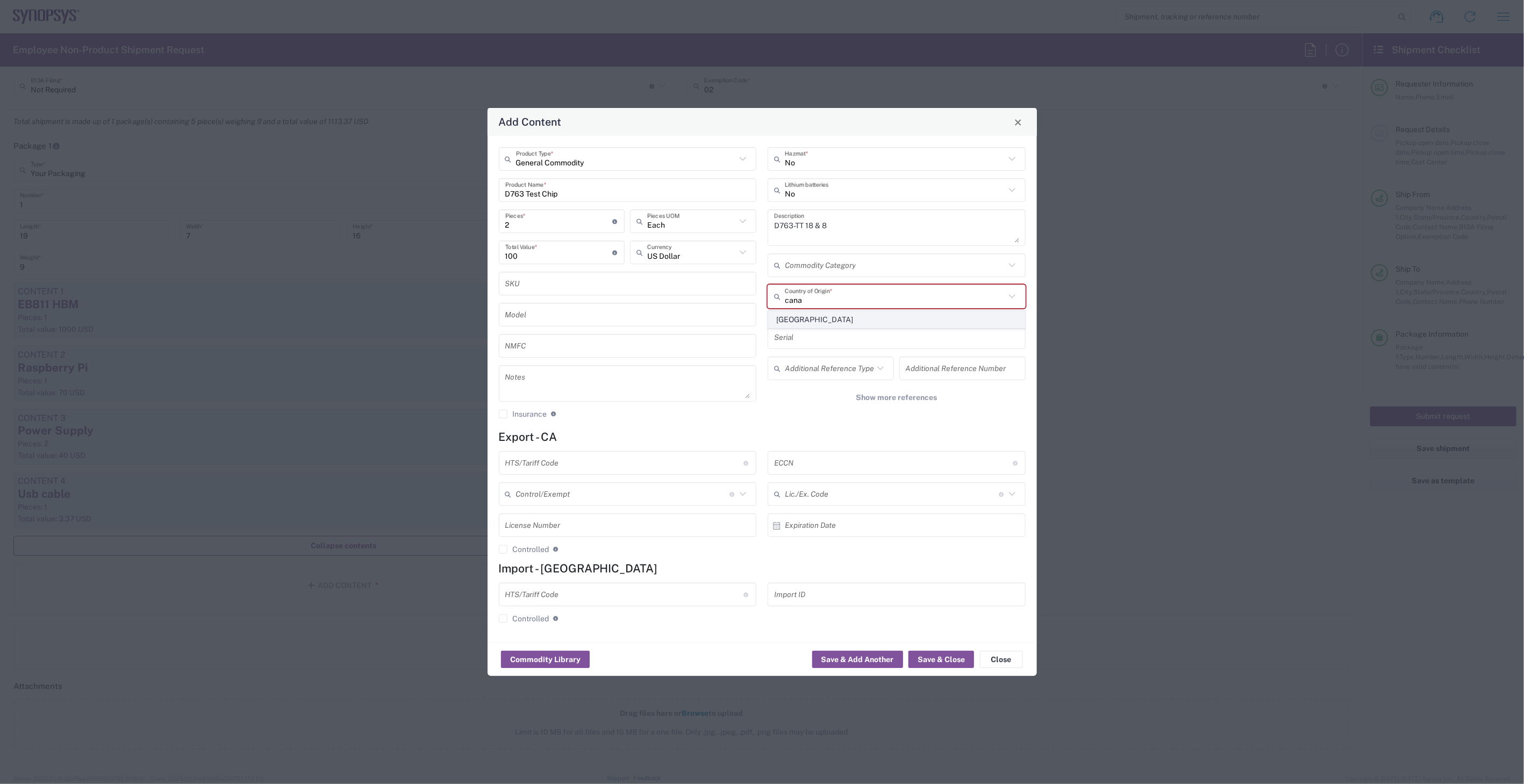
click at [803, 320] on span "Canada" at bounding box center [896, 320] width 256 height 17
type input "Canada"
click at [574, 460] on input "text" at bounding box center [624, 463] width 239 height 19
paste input "8542.31.0050"
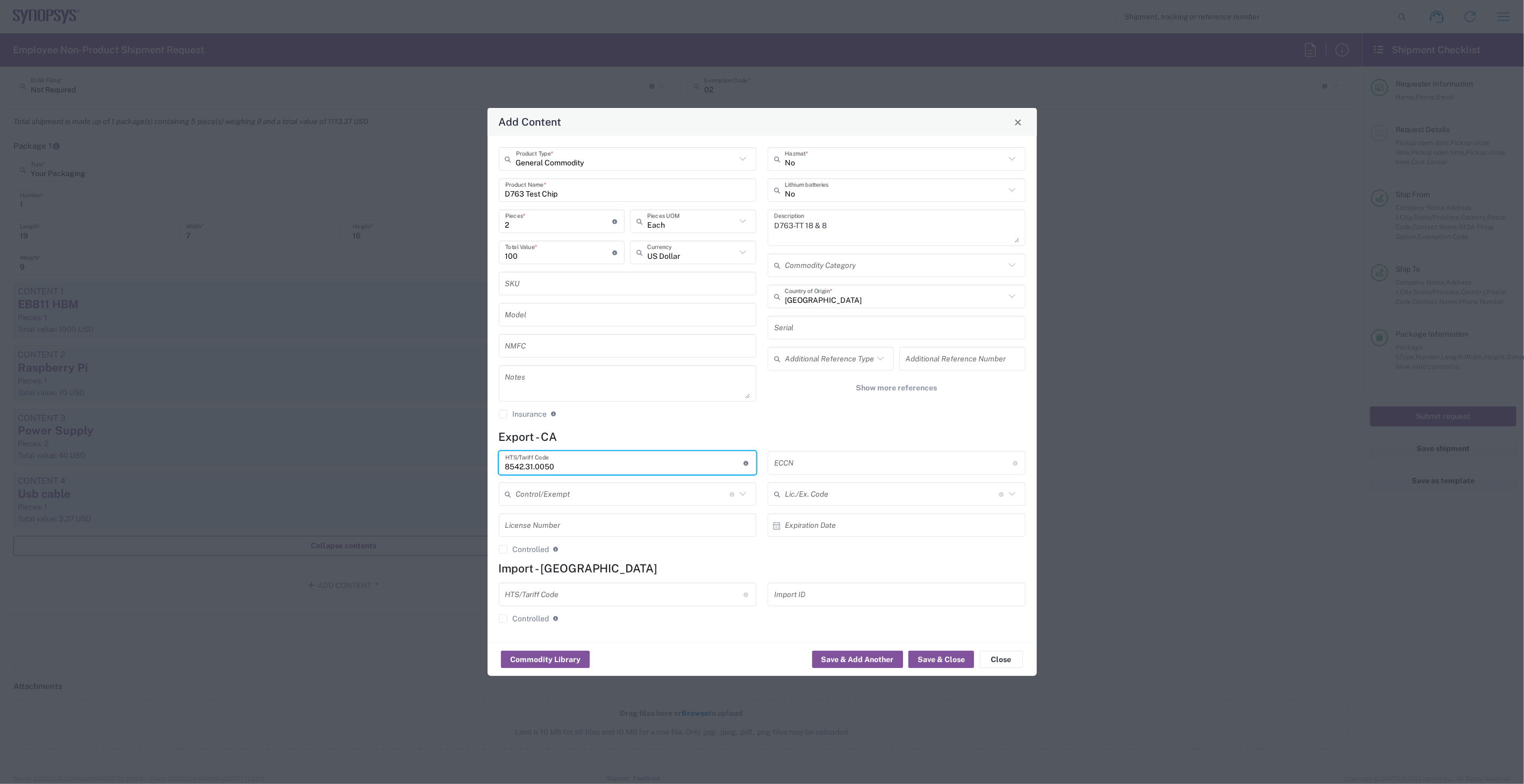
type input "8542.31.0050"
click at [825, 465] on input "text" at bounding box center [893, 463] width 239 height 19
type input "EAR99"
click at [929, 662] on button "Save & Close" at bounding box center [941, 660] width 66 height 17
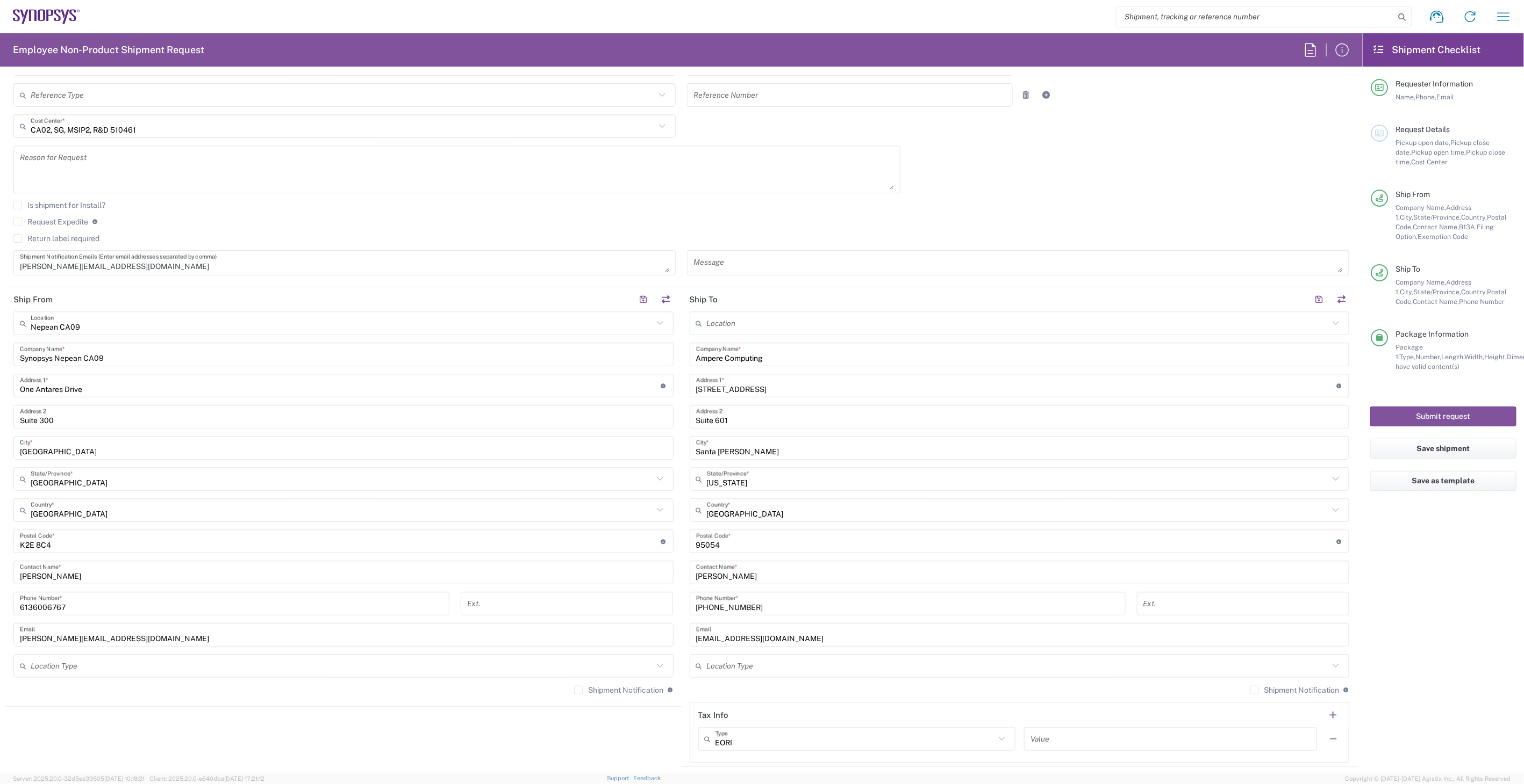
scroll to position [298, 0]
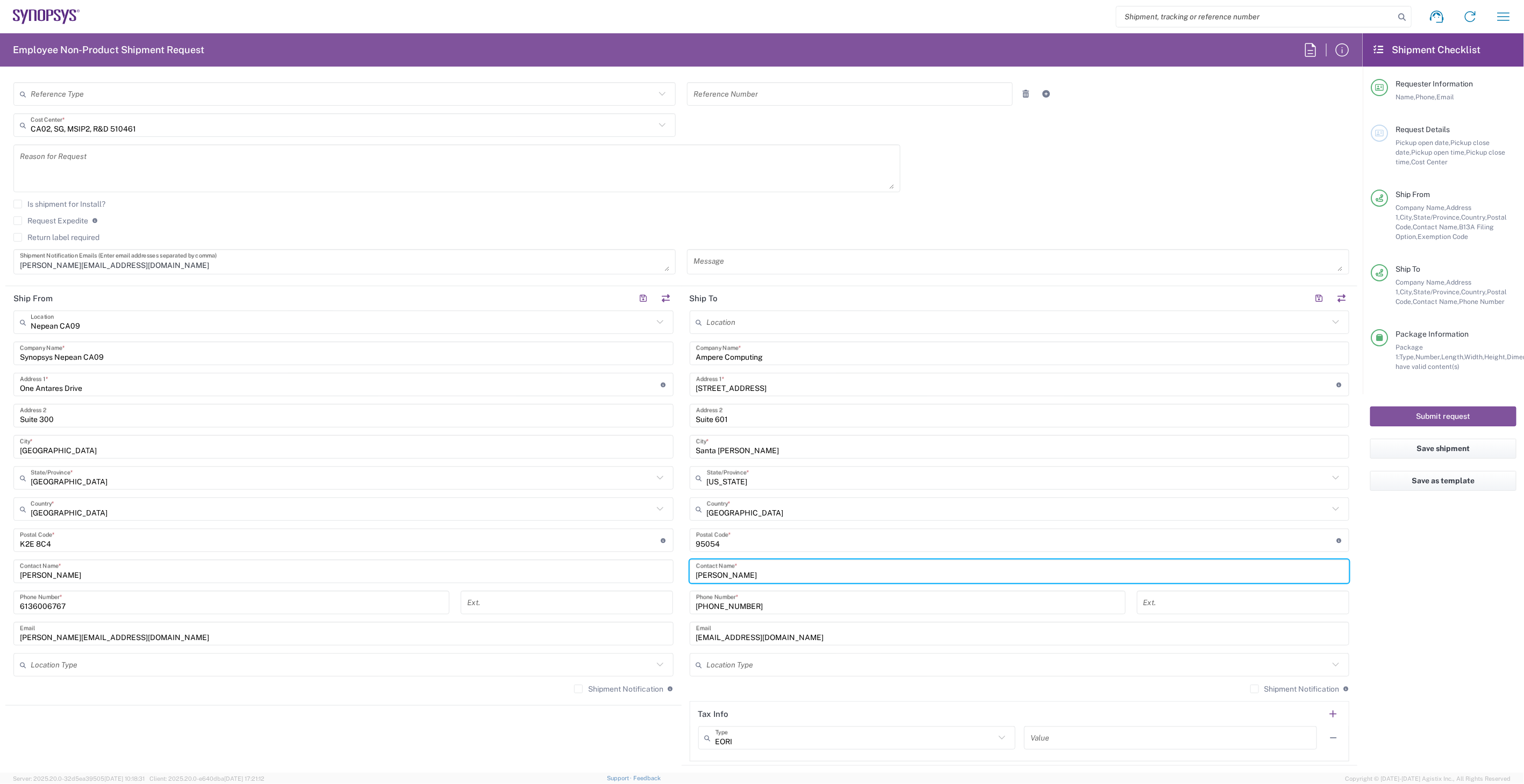
drag, startPoint x: 785, startPoint y: 570, endPoint x: 608, endPoint y: 571, distance: 177.0
click at [610, 570] on div "Ship From Nepean CA09 Location Nepean CA09 Aachen DE04 Agrate Brianza IT01 Asch…" at bounding box center [681, 526] width 1352 height 480
paste input "Matt Boucher"
type input "Matt Boucher"
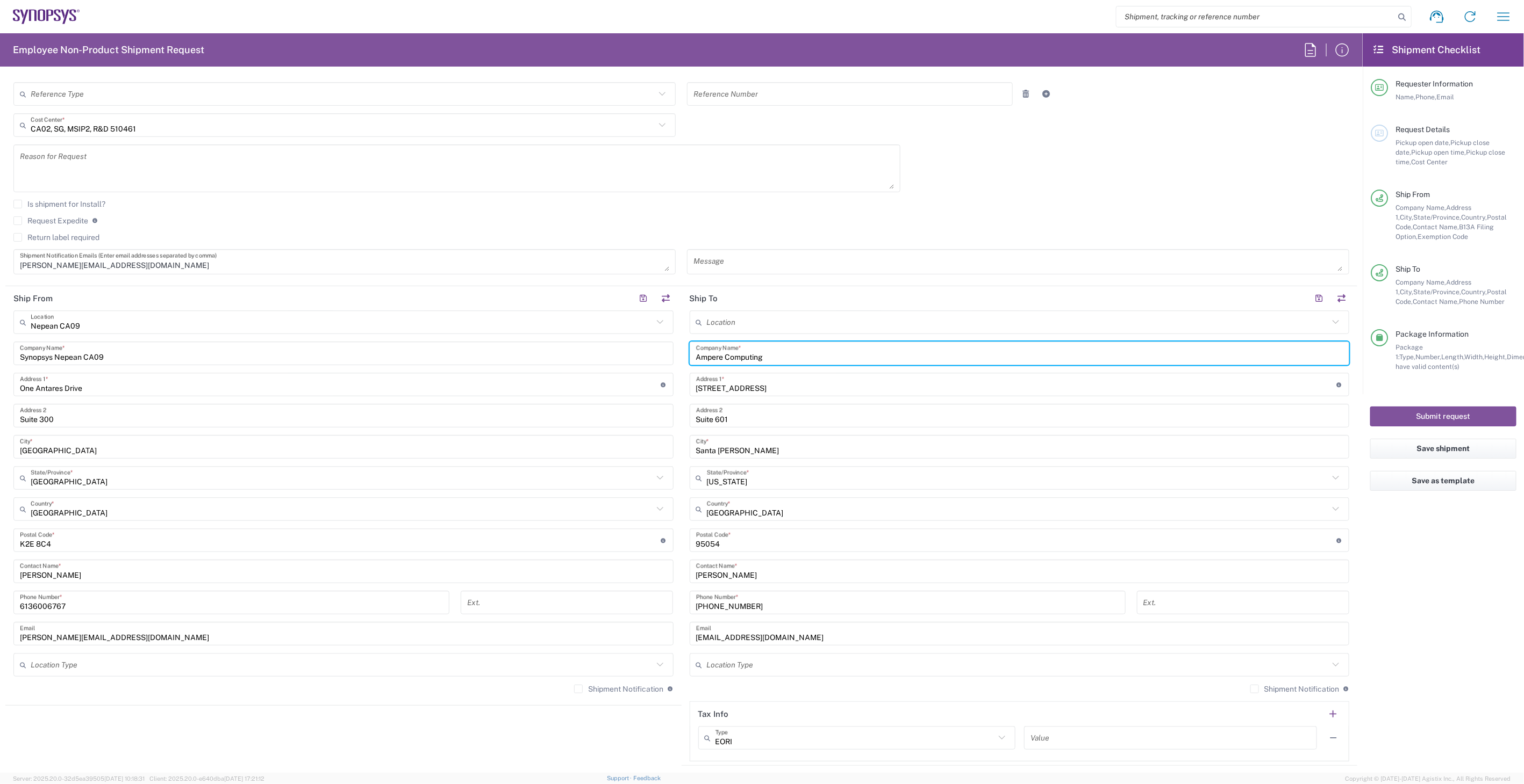
drag, startPoint x: 802, startPoint y: 356, endPoint x: 579, endPoint y: 362, distance: 223.1
click at [580, 362] on div "Ship From Nepean CA09 Location Nepean CA09 Aachen DE04 Agrate Brianza IT01 Asch…" at bounding box center [681, 526] width 1352 height 480
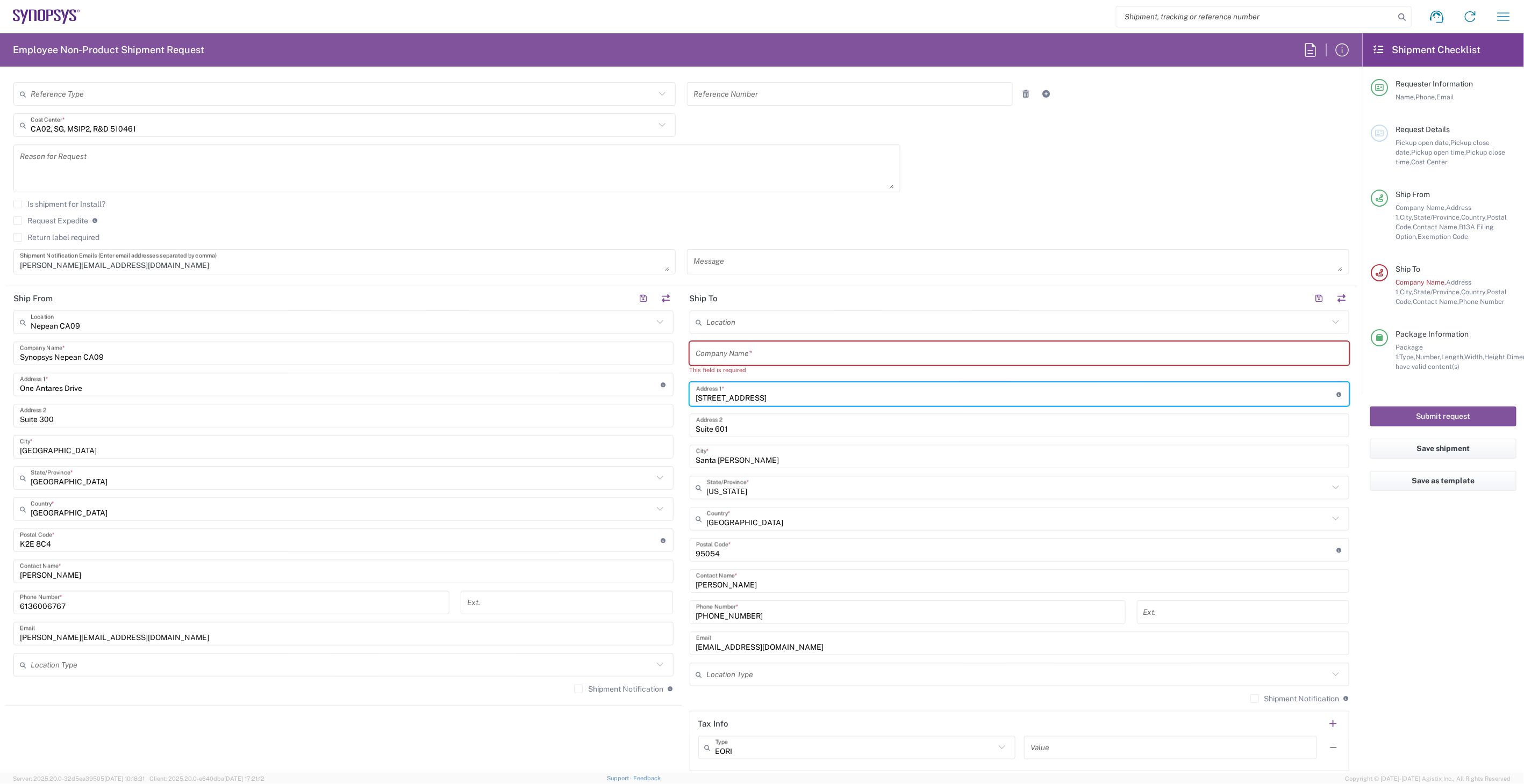
drag, startPoint x: 831, startPoint y: 379, endPoint x: 538, endPoint y: 358, distance: 293.8
click at [535, 358] on div "Ship From Nepean CA09 Location Nepean CA09 Aachen DE04 Agrate Brianza IT01 Asch…" at bounding box center [681, 530] width 1352 height 489
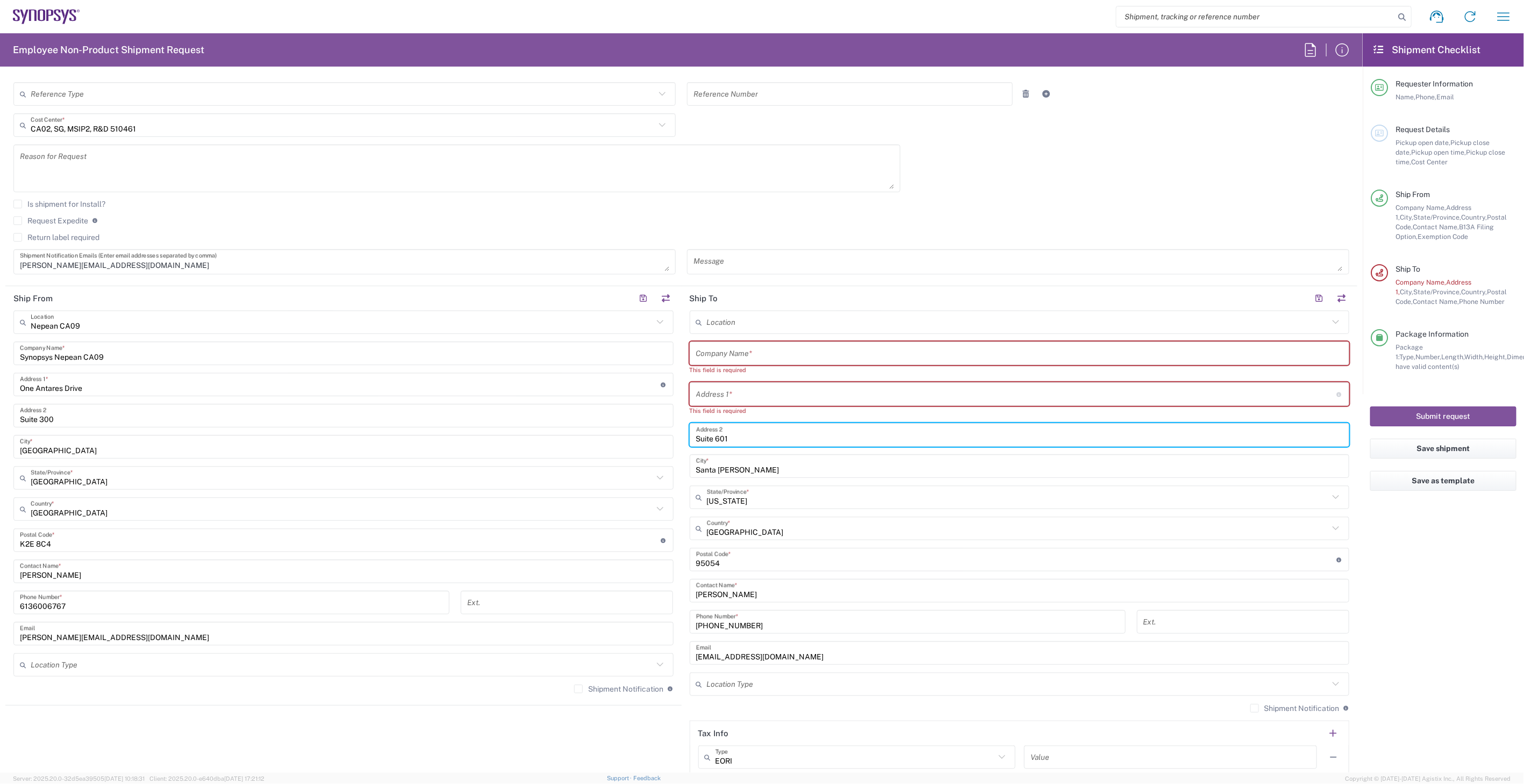
drag, startPoint x: 632, startPoint y: 411, endPoint x: 455, endPoint y: 414, distance: 177.0
click at [452, 412] on div "Ship From Nepean CA09 Location Nepean CA09 Aachen DE04 Agrate Brianza IT01 Asch…" at bounding box center [681, 535] width 1352 height 499
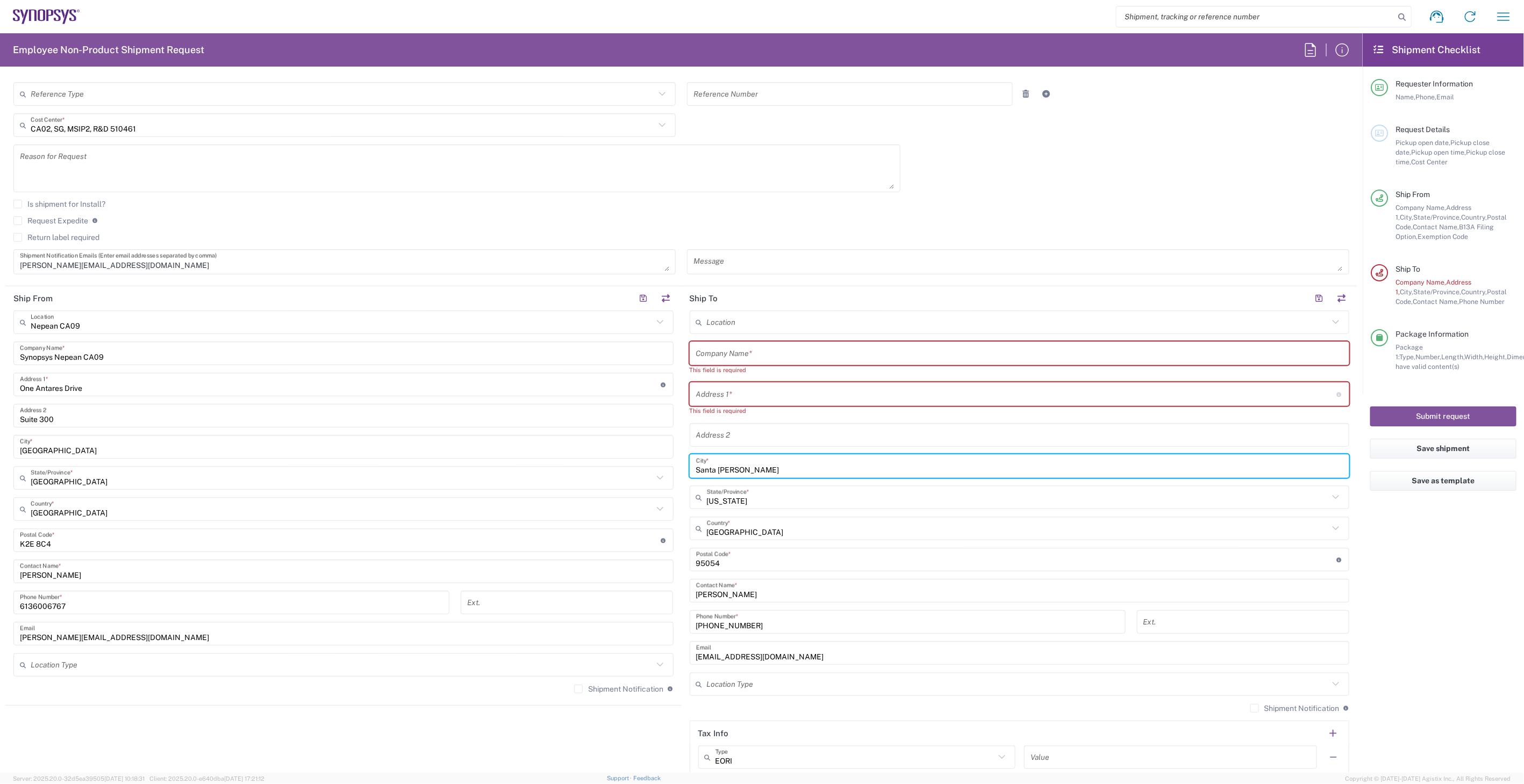
drag, startPoint x: 750, startPoint y: 470, endPoint x: 631, endPoint y: 469, distance: 119.0
click at [604, 462] on div "Ship From Nepean CA09 Location Nepean CA09 Aachen DE04 Agrate Brianza IT01 Asch…" at bounding box center [681, 535] width 1352 height 499
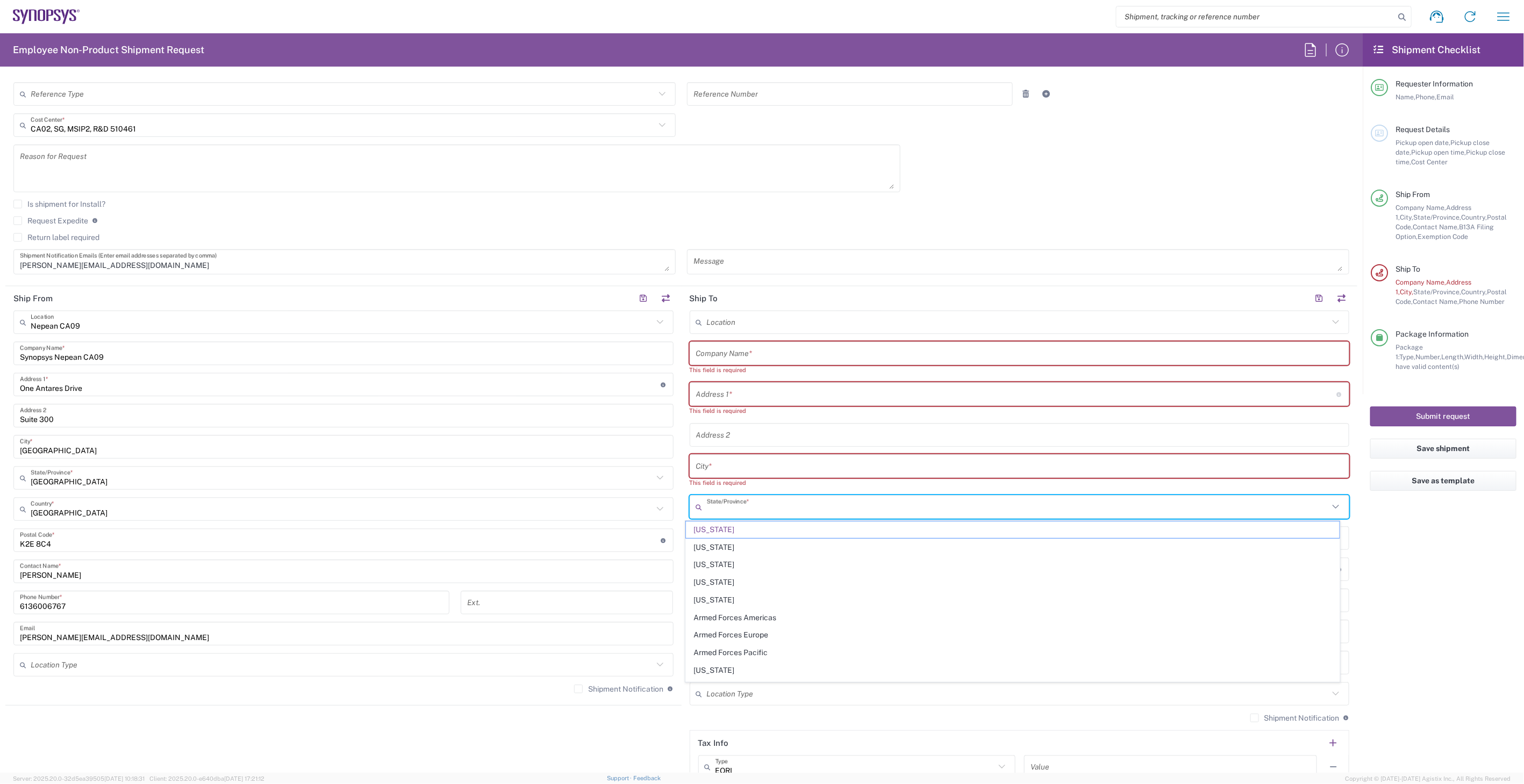
drag, startPoint x: 774, startPoint y: 501, endPoint x: 597, endPoint y: 491, distance: 177.3
click at [579, 491] on div "Ship From Nepean CA09 Location Nepean CA09 Aachen DE04 Agrate Brianza IT01 Asch…" at bounding box center [681, 541] width 1352 height 509
type input "C"
click at [670, 487] on main "Nepean CA09 Location Nepean CA09 Aachen DE04 Agrate Brianza IT01 Aschheim DE02 …" at bounding box center [344, 506] width 676 height 391
type input "California"
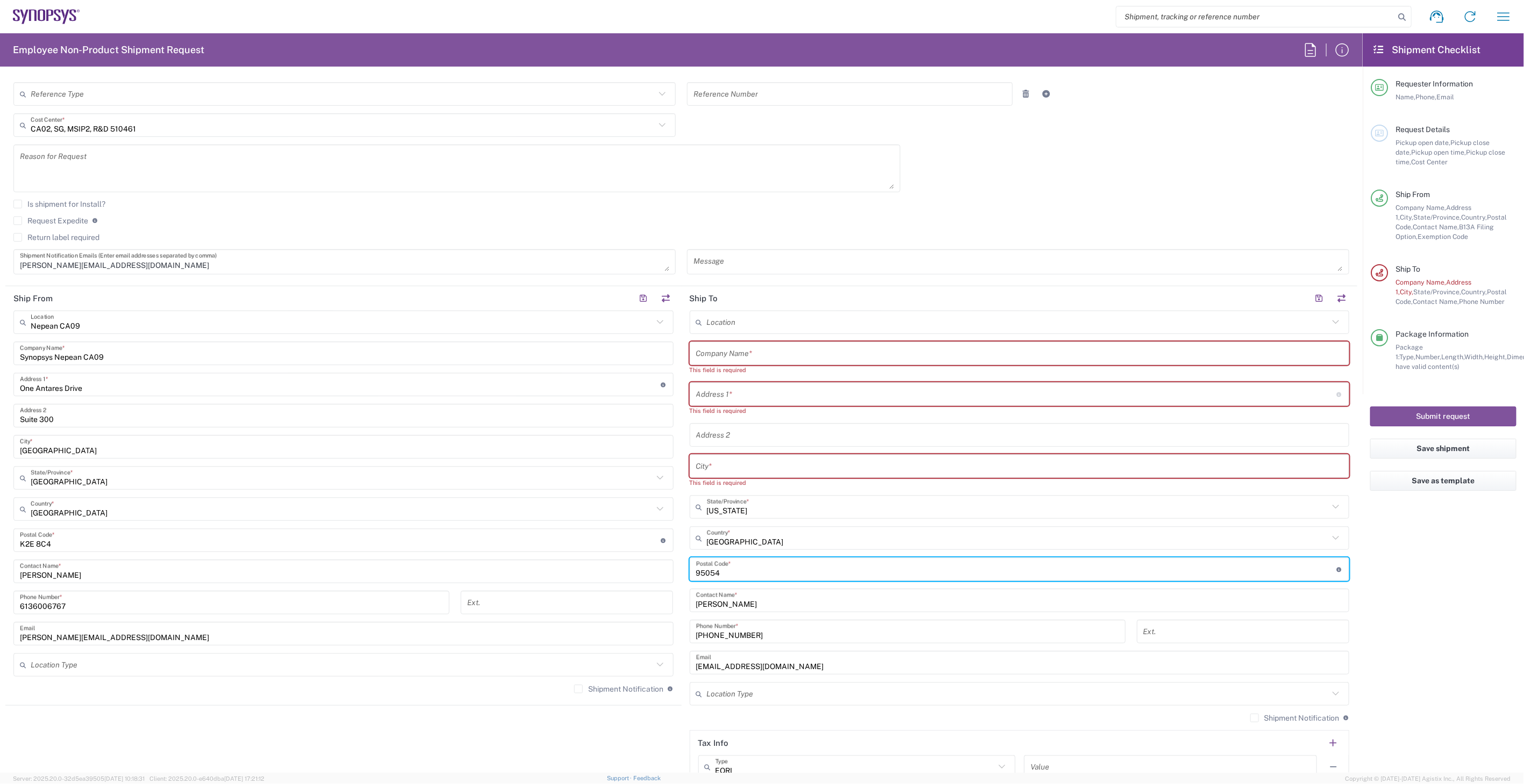
drag, startPoint x: 786, startPoint y: 571, endPoint x: 581, endPoint y: 554, distance: 205.7
click at [581, 554] on div "Ship From Nepean CA09 Location Nepean CA09 Aachen DE04 Agrate Brianza IT01 Asch…" at bounding box center [681, 541] width 1352 height 509
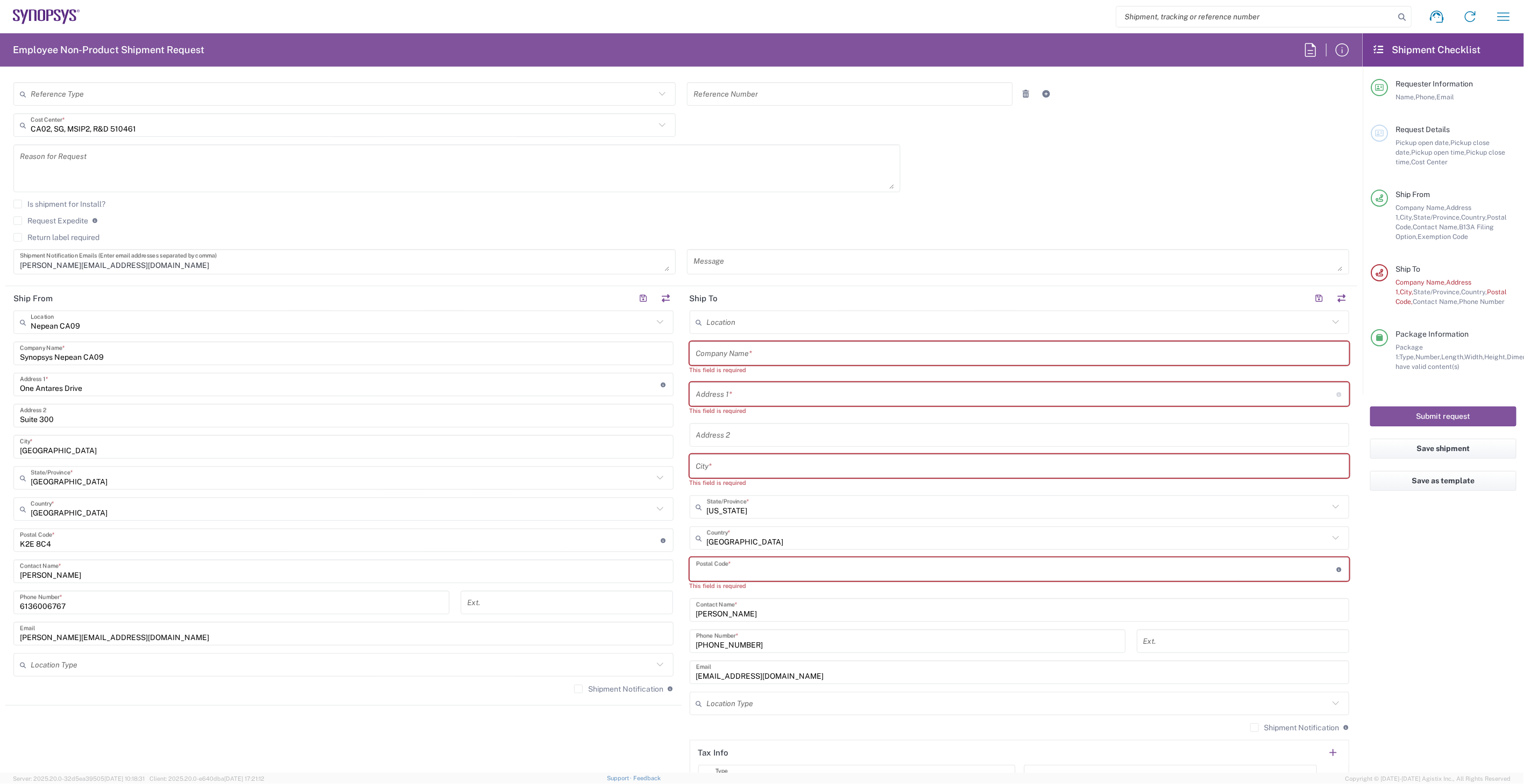
click at [796, 353] on input "text" at bounding box center [1018, 354] width 647 height 19
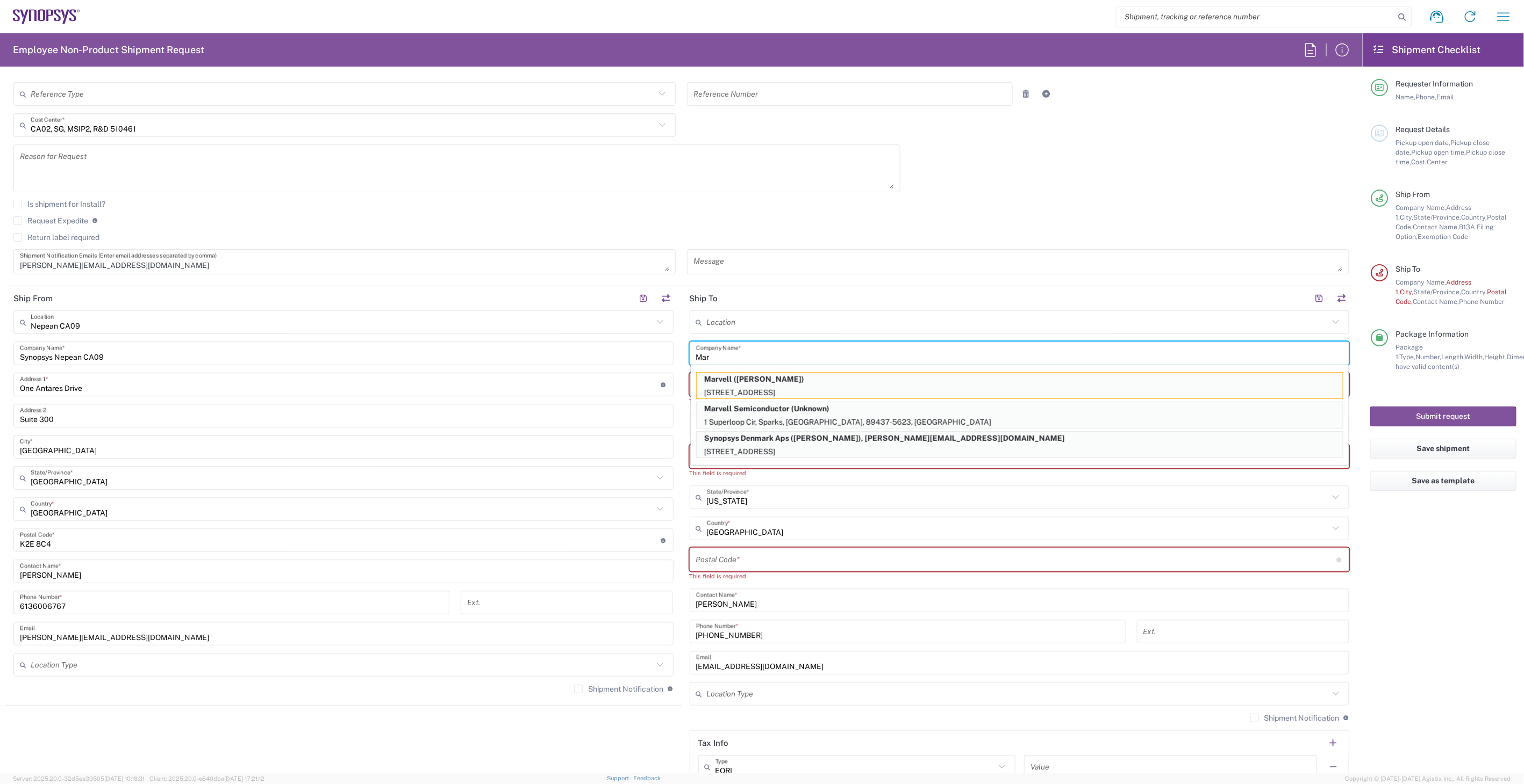
click at [750, 356] on input "Mar" at bounding box center [1018, 354] width 647 height 19
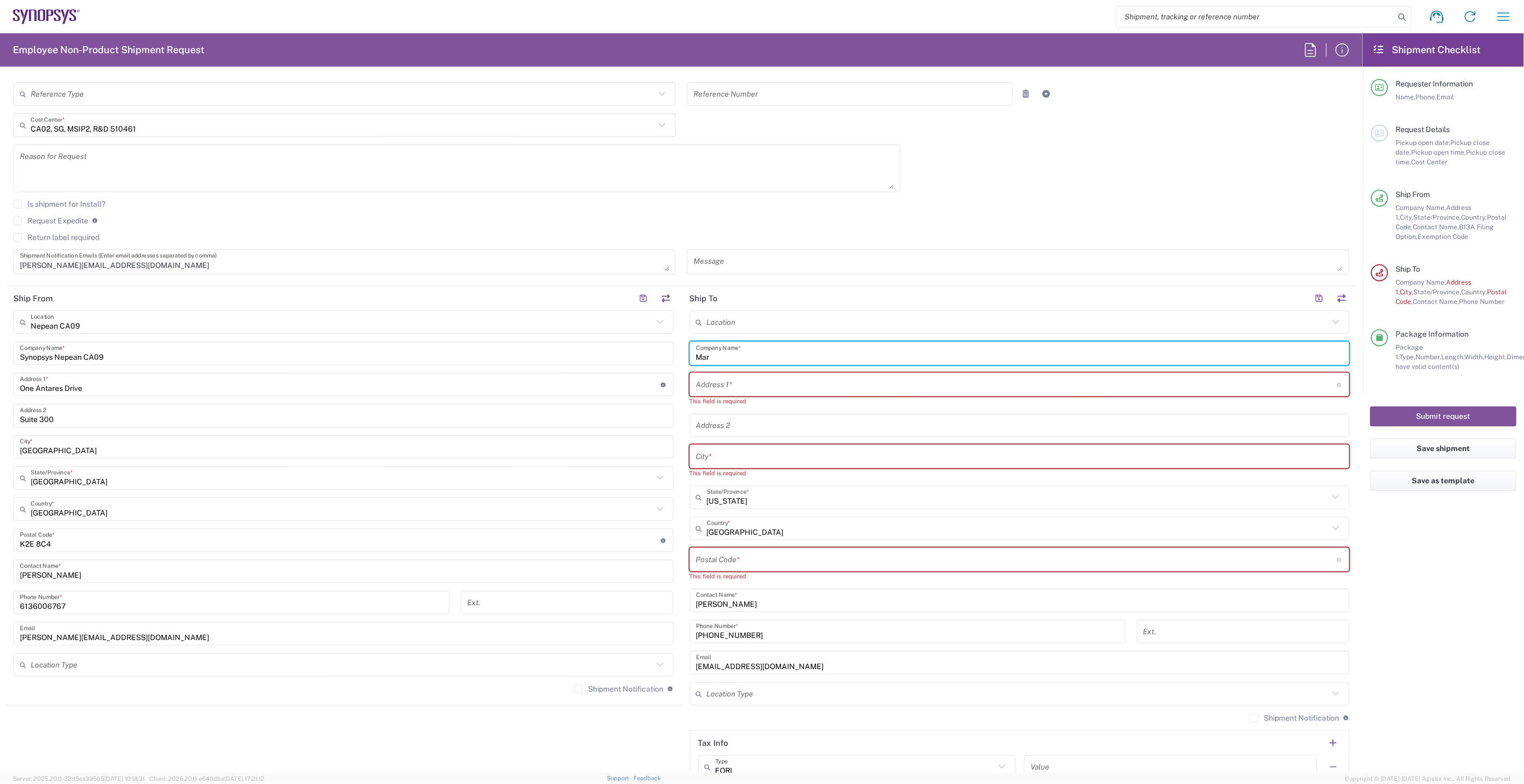
click at [730, 355] on input "Mar" at bounding box center [1018, 354] width 647 height 19
drag, startPoint x: 730, startPoint y: 355, endPoint x: 566, endPoint y: 360, distance: 164.1
click at [566, 360] on div "Ship From Nepean CA09 Location Nepean CA09 Aachen DE04 Agrate Brianza IT01 Asch…" at bounding box center [681, 541] width 1352 height 509
paste input "vell Semiconductor, Inc."
type input "Marvell Semiconductor, Inc."
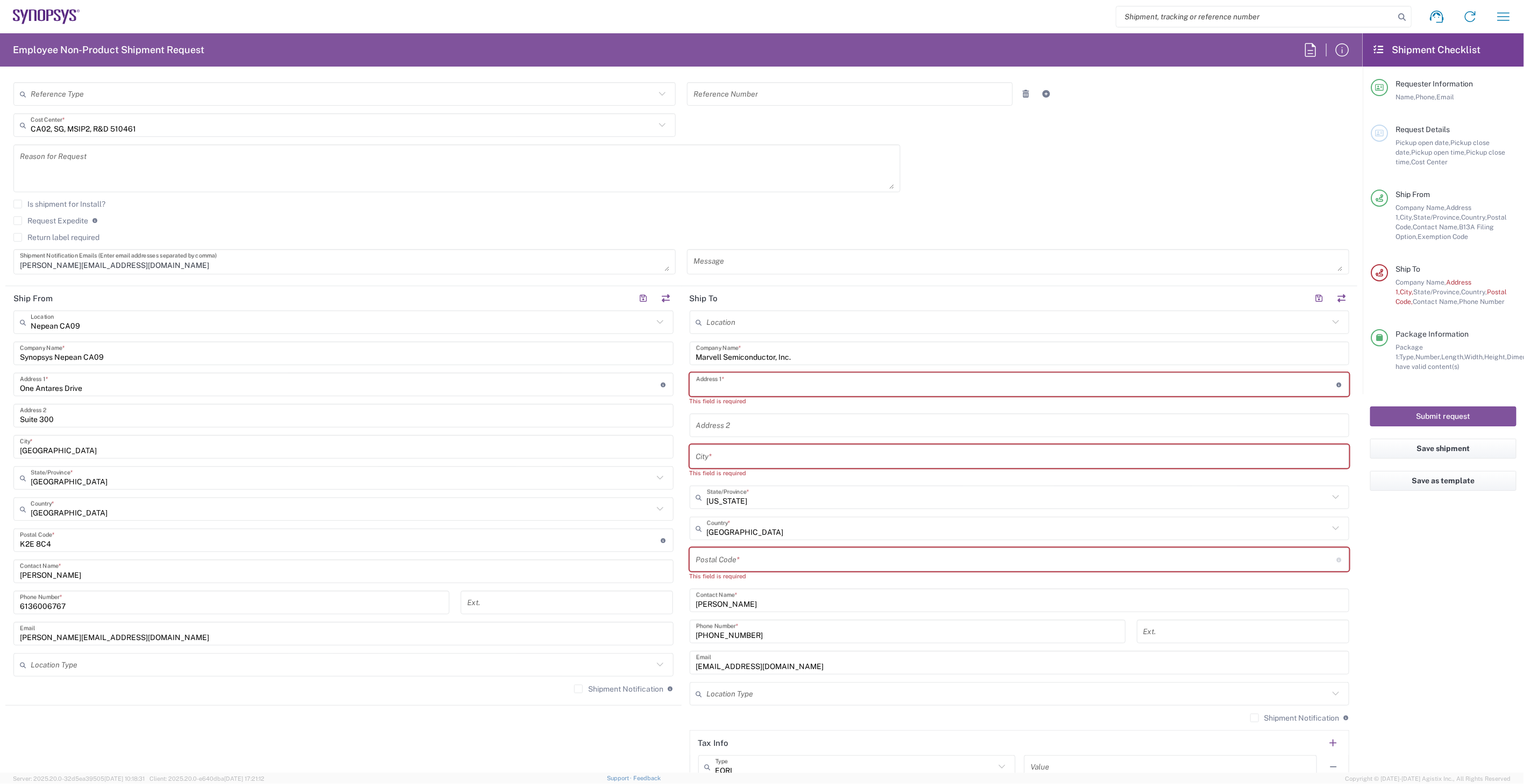
click at [740, 383] on input "text" at bounding box center [1016, 385] width 640 height 19
paste input "Innovation Center of Vermont"
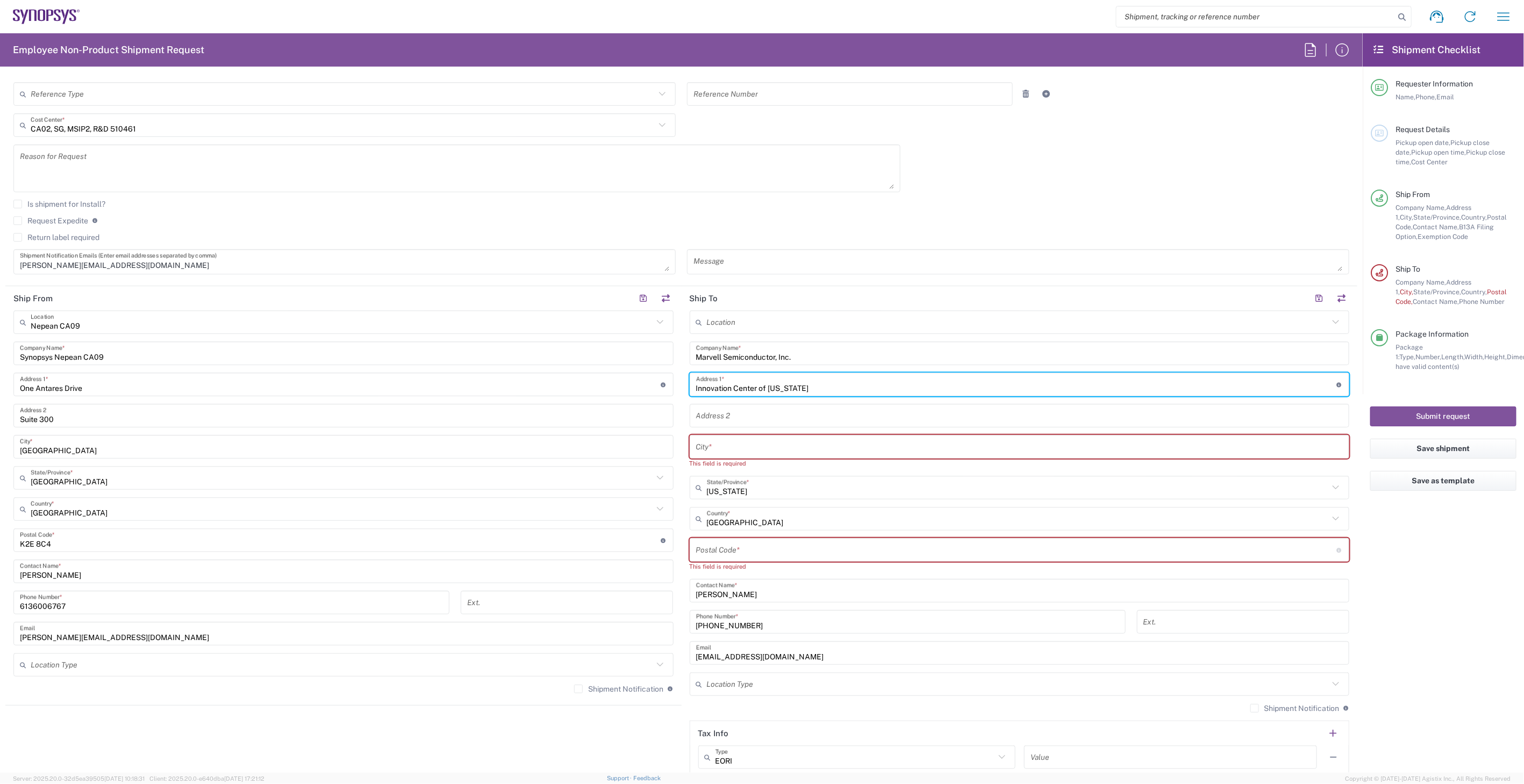
type input "Innovation Center of Vermont"
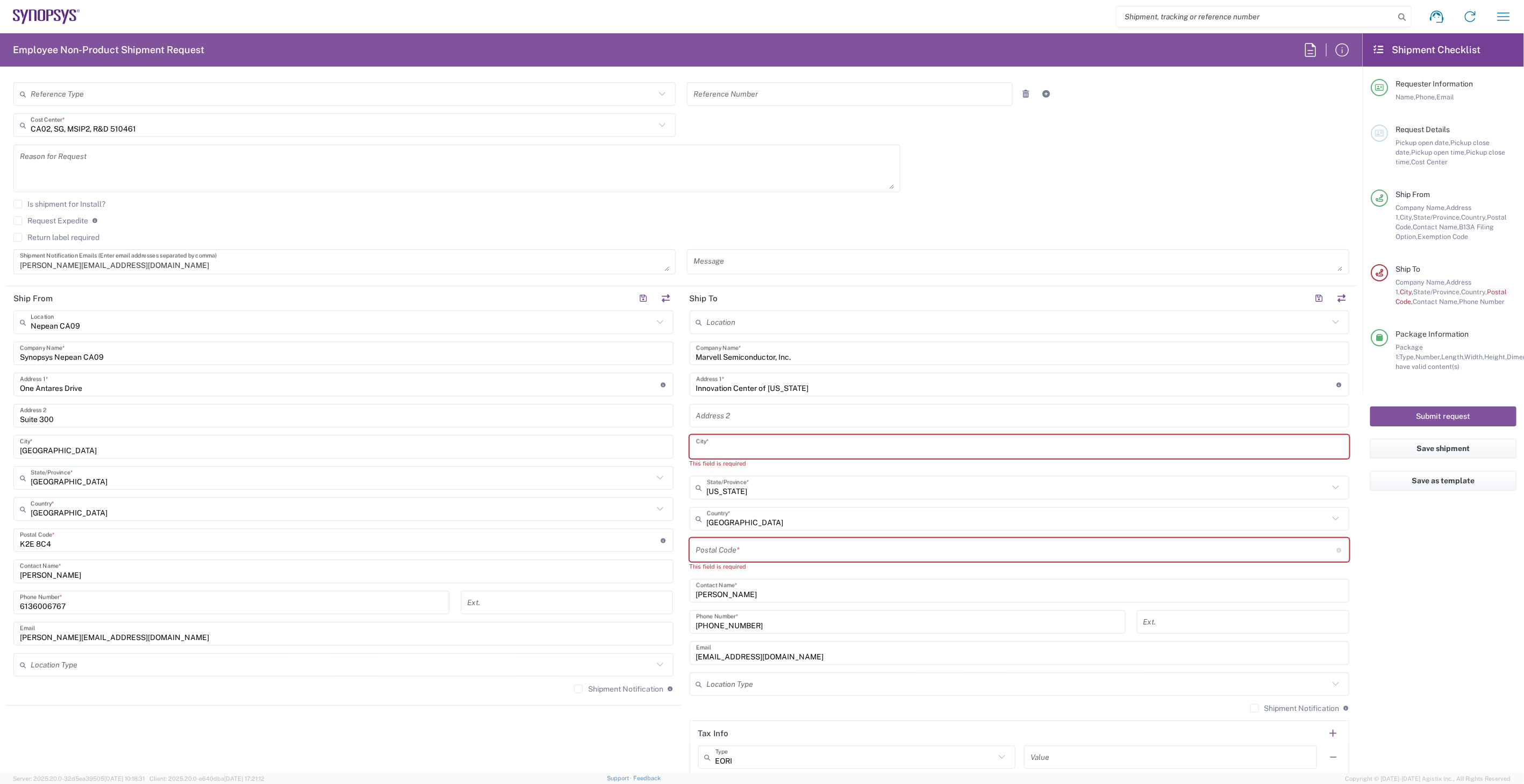
drag, startPoint x: 734, startPoint y: 443, endPoint x: 732, endPoint y: 415, distance: 28.1
click at [732, 415] on input "text" at bounding box center [1018, 416] width 647 height 19
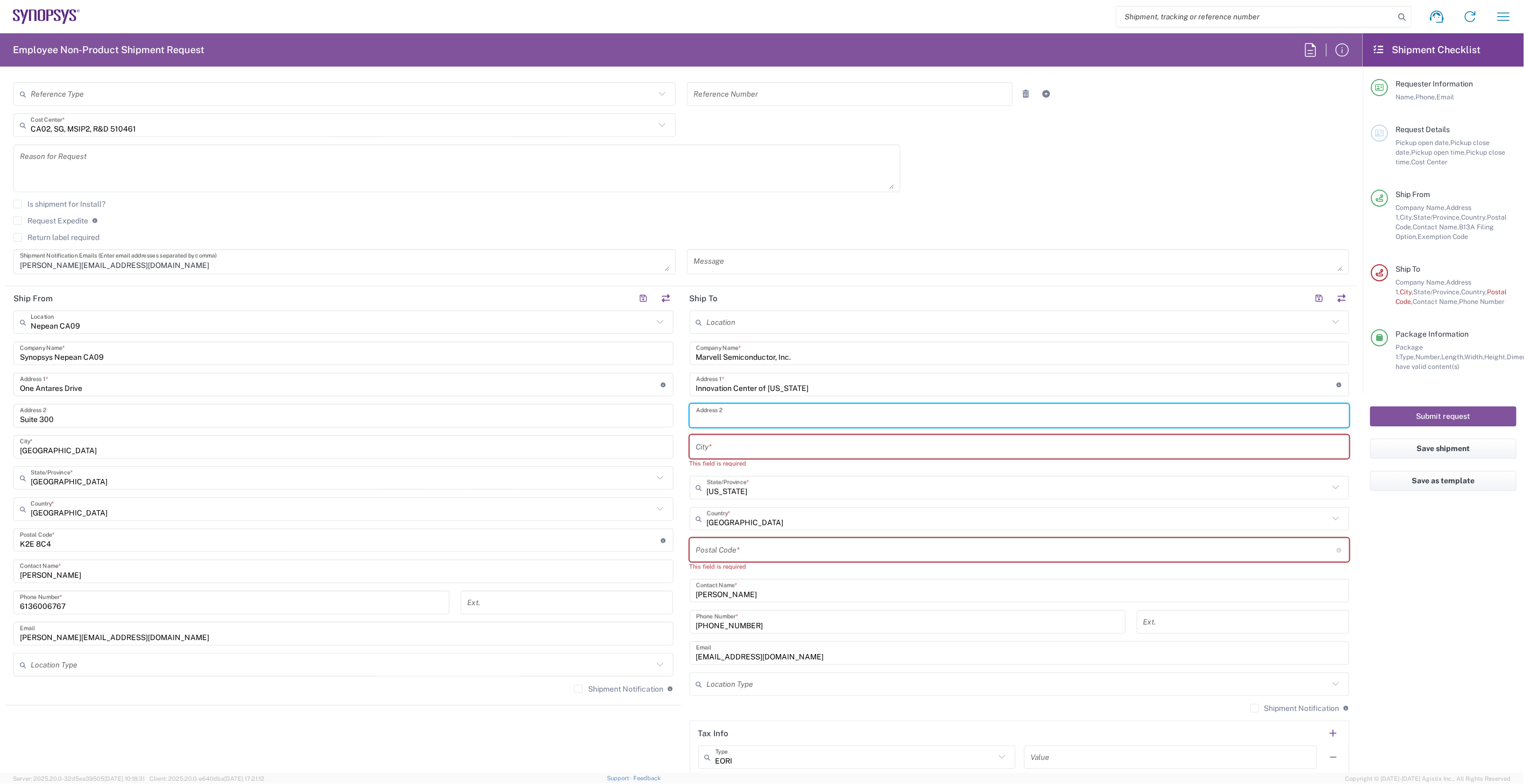
paste input "128 Lakeside Ave, Suite 401"
type input "128 Lakeside Ave, Suite 401"
click at [744, 444] on input "text" at bounding box center [1018, 447] width 647 height 19
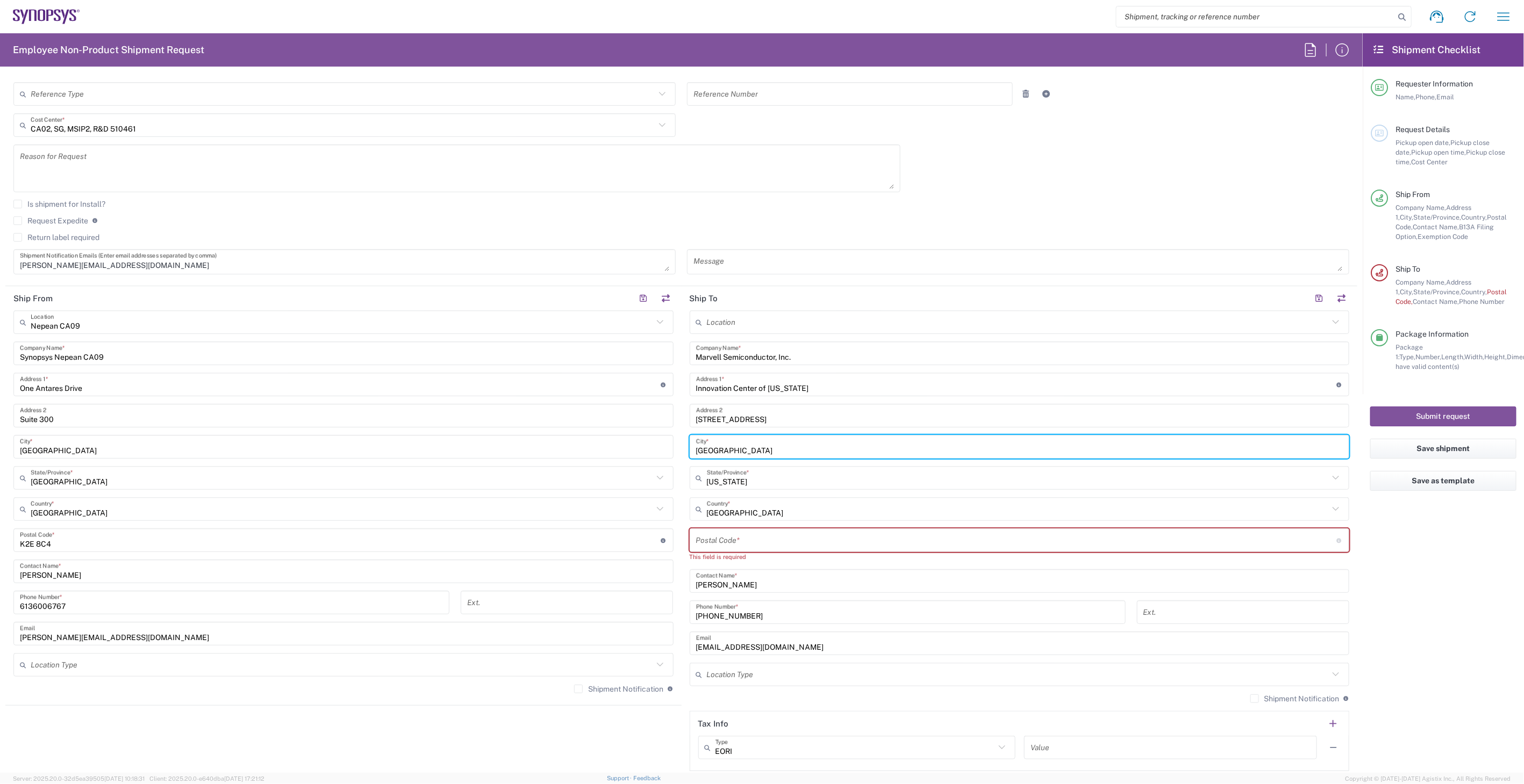
type input "Burlington"
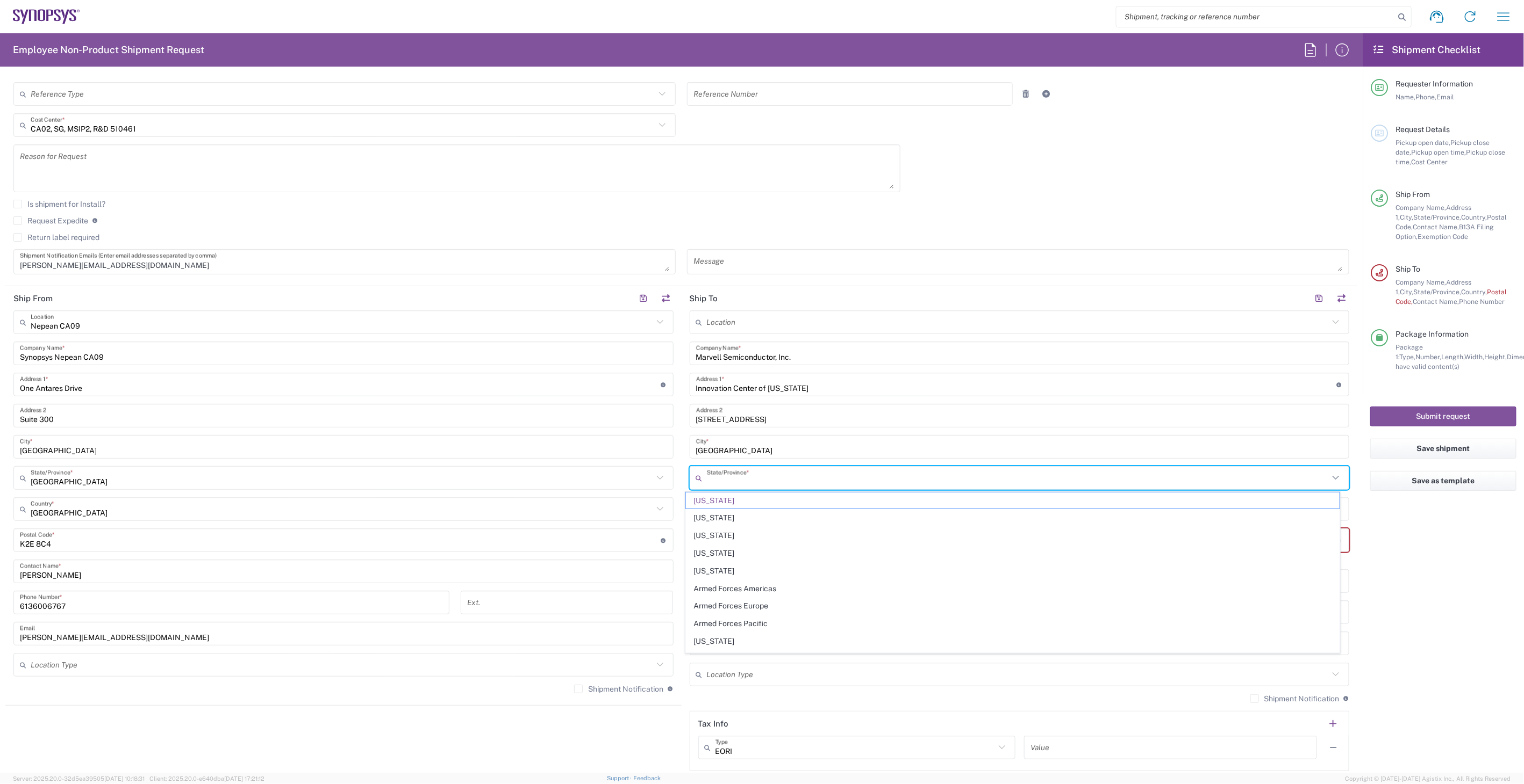
click at [774, 479] on input "text" at bounding box center [1018, 478] width 623 height 19
click at [759, 538] on span "Vermont" at bounding box center [1013, 536] width 653 height 17
type input "Vermont"
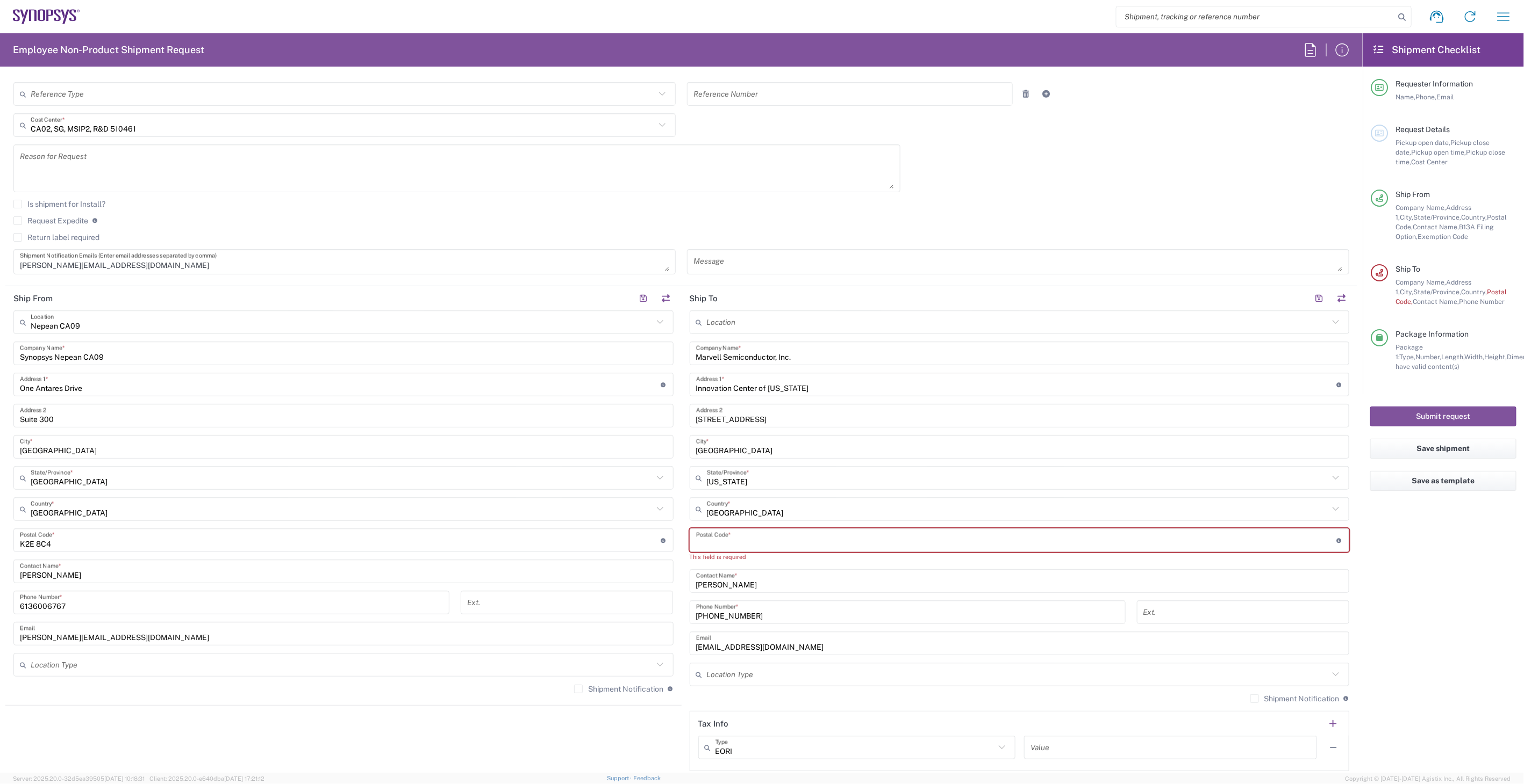
click at [766, 536] on input "undefined" at bounding box center [1016, 541] width 640 height 19
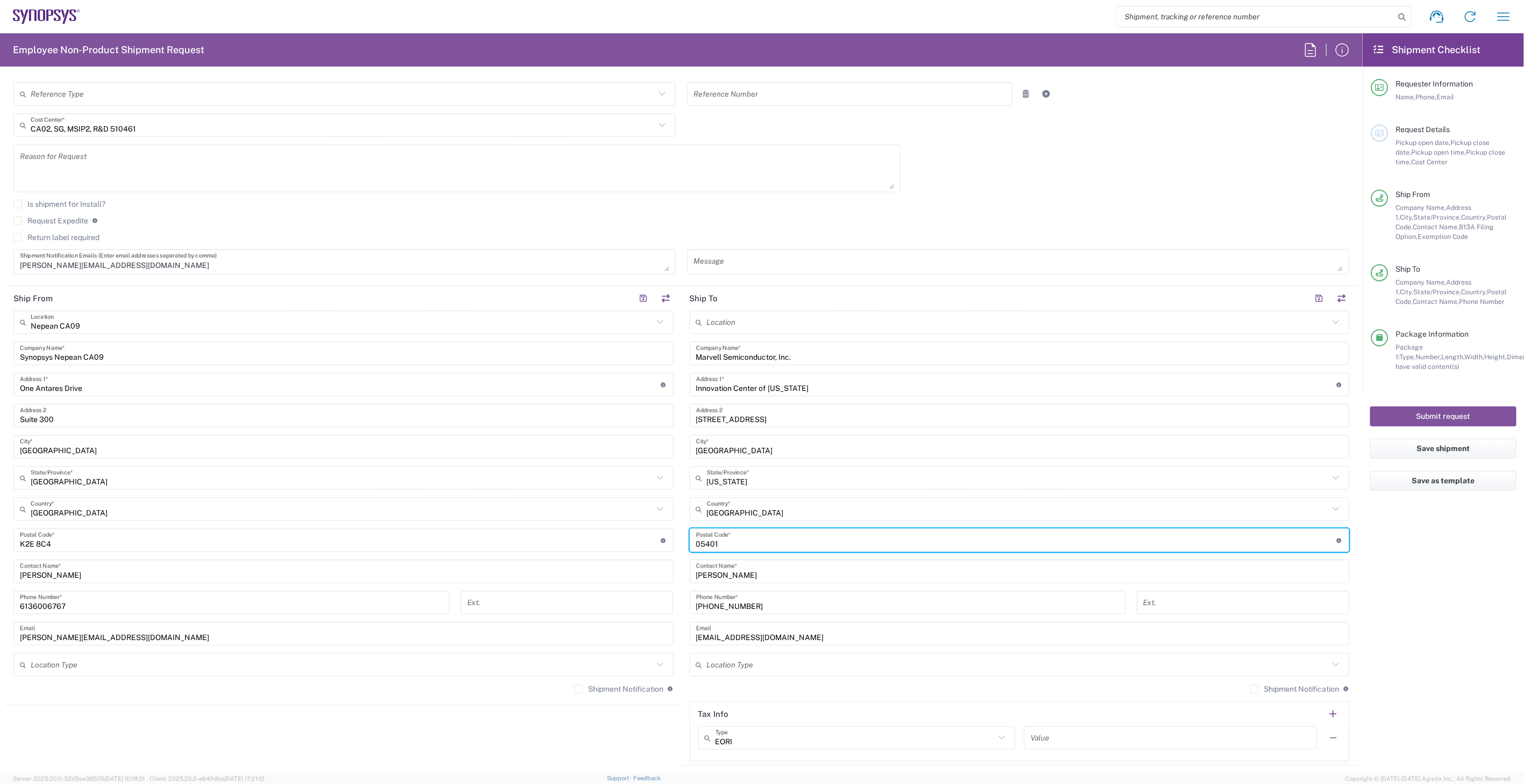
type input "05401"
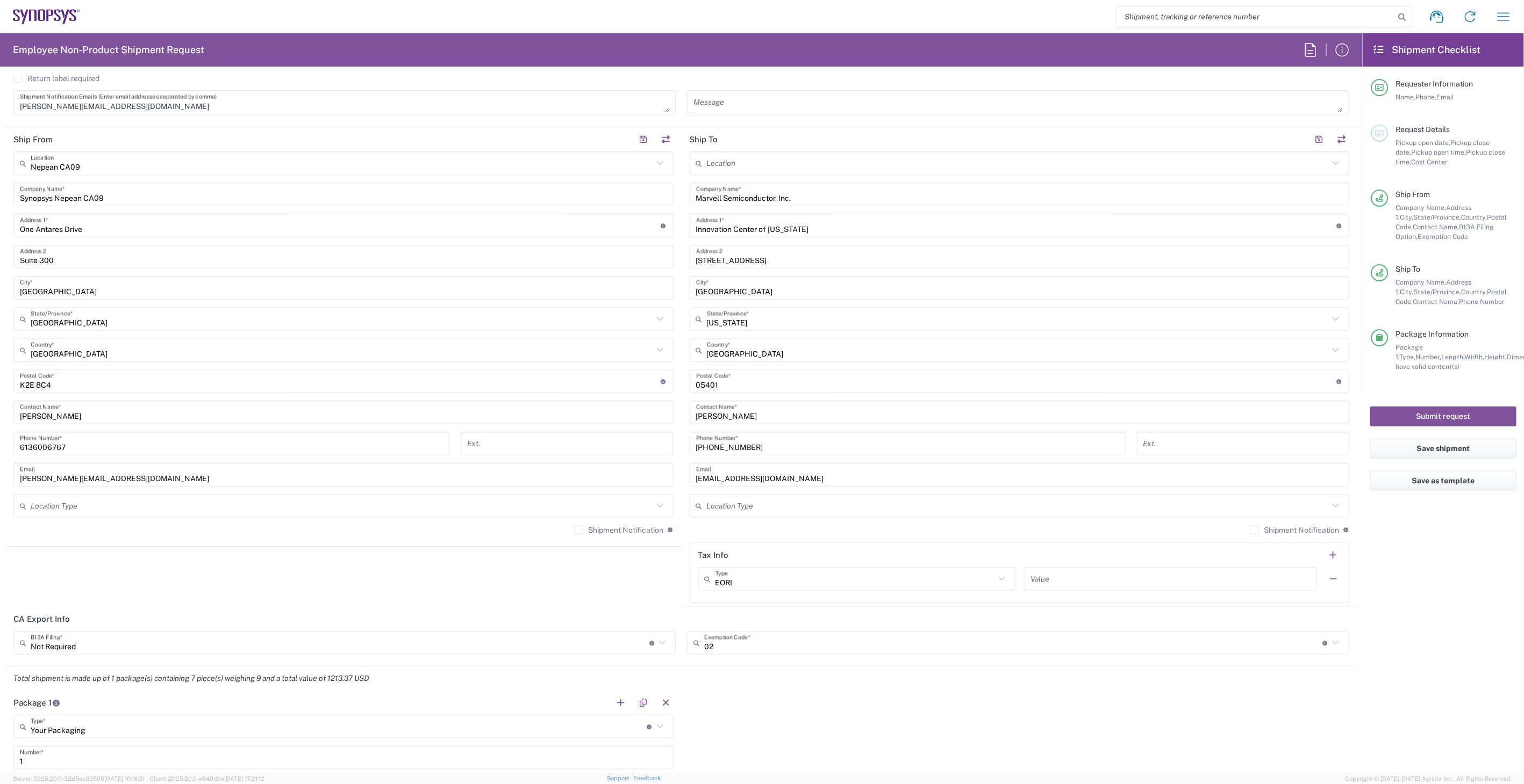
scroll to position [357, 0]
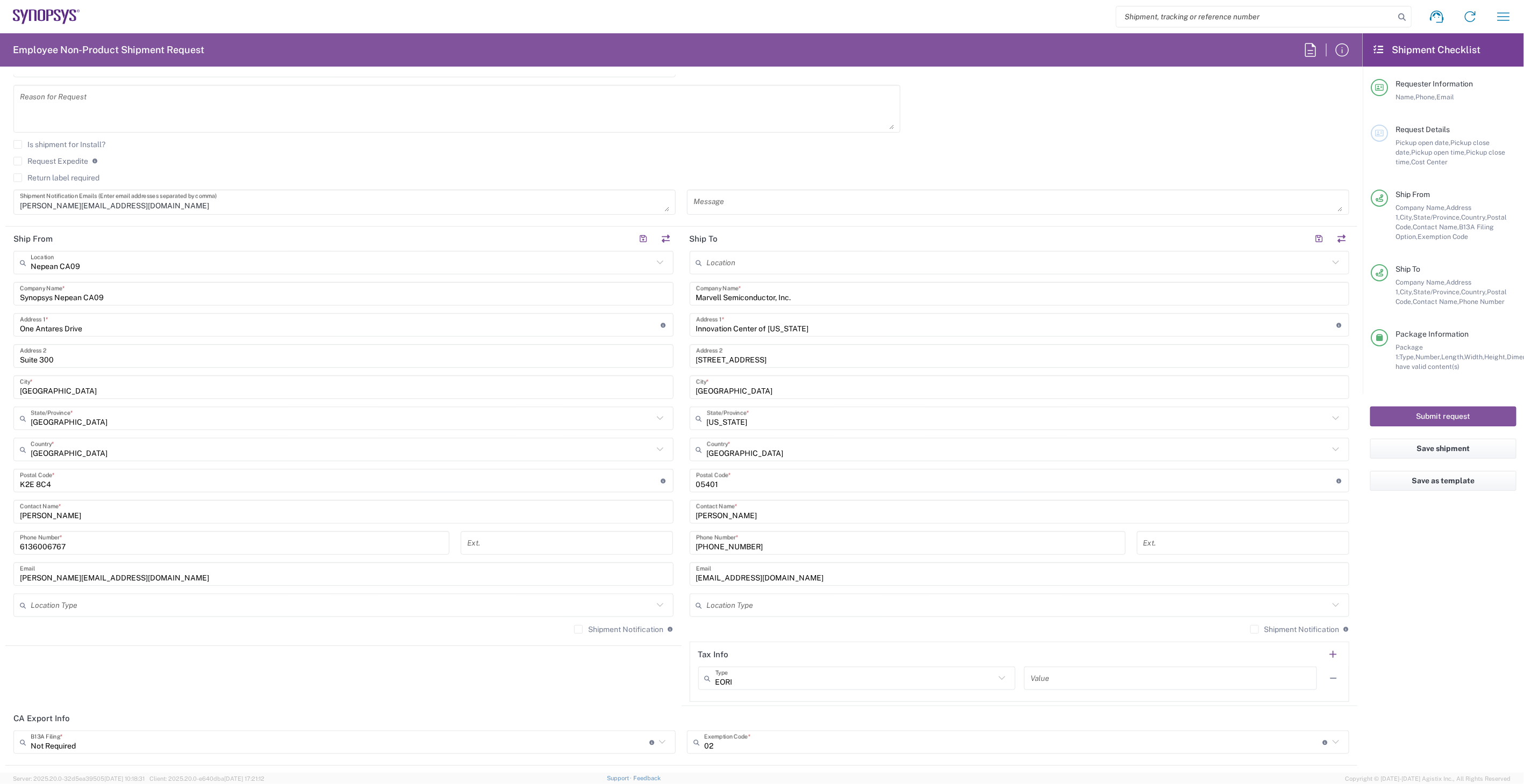
click at [73, 101] on textarea at bounding box center [456, 109] width 873 height 41
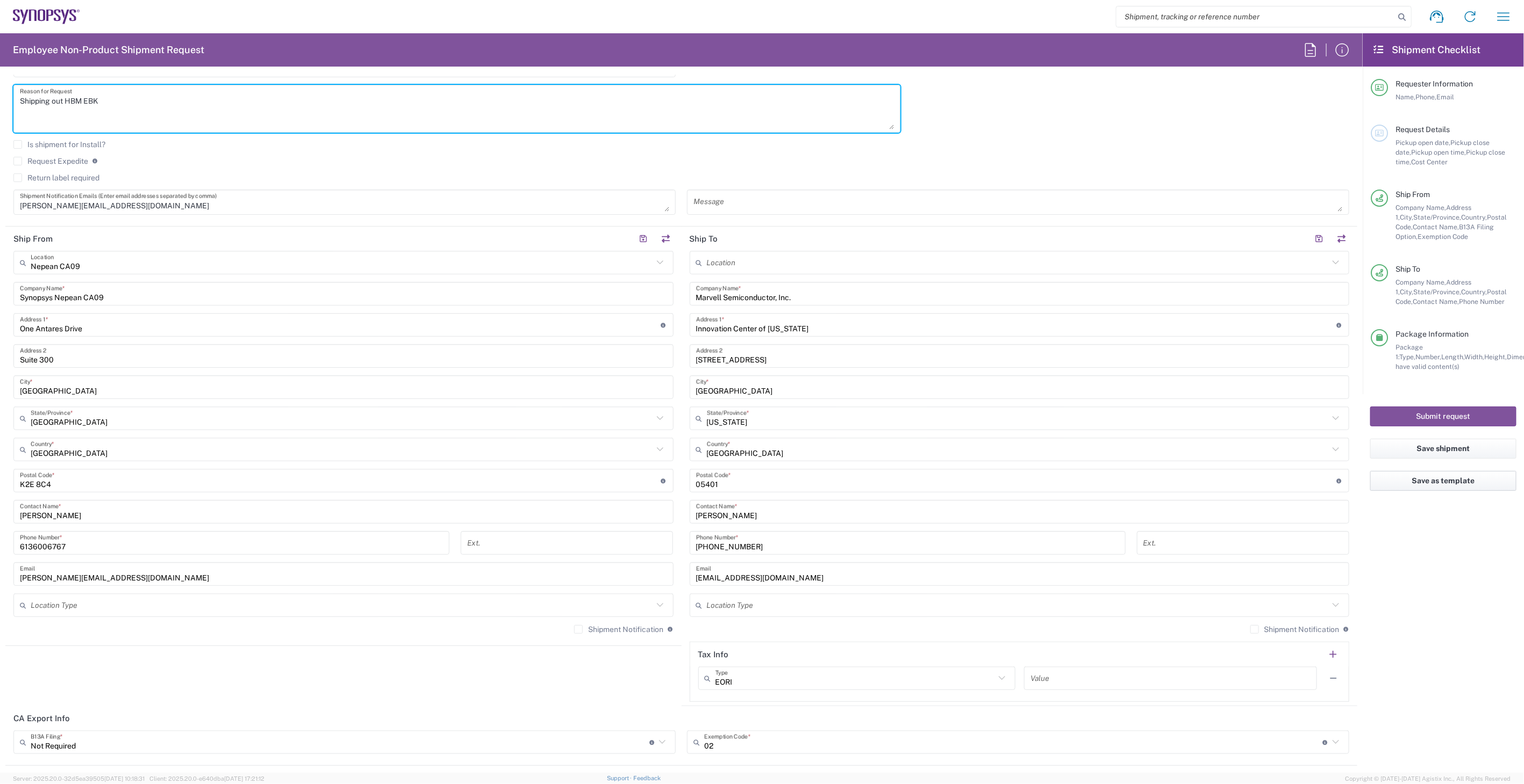
type textarea "Shipping out HBM EBK"
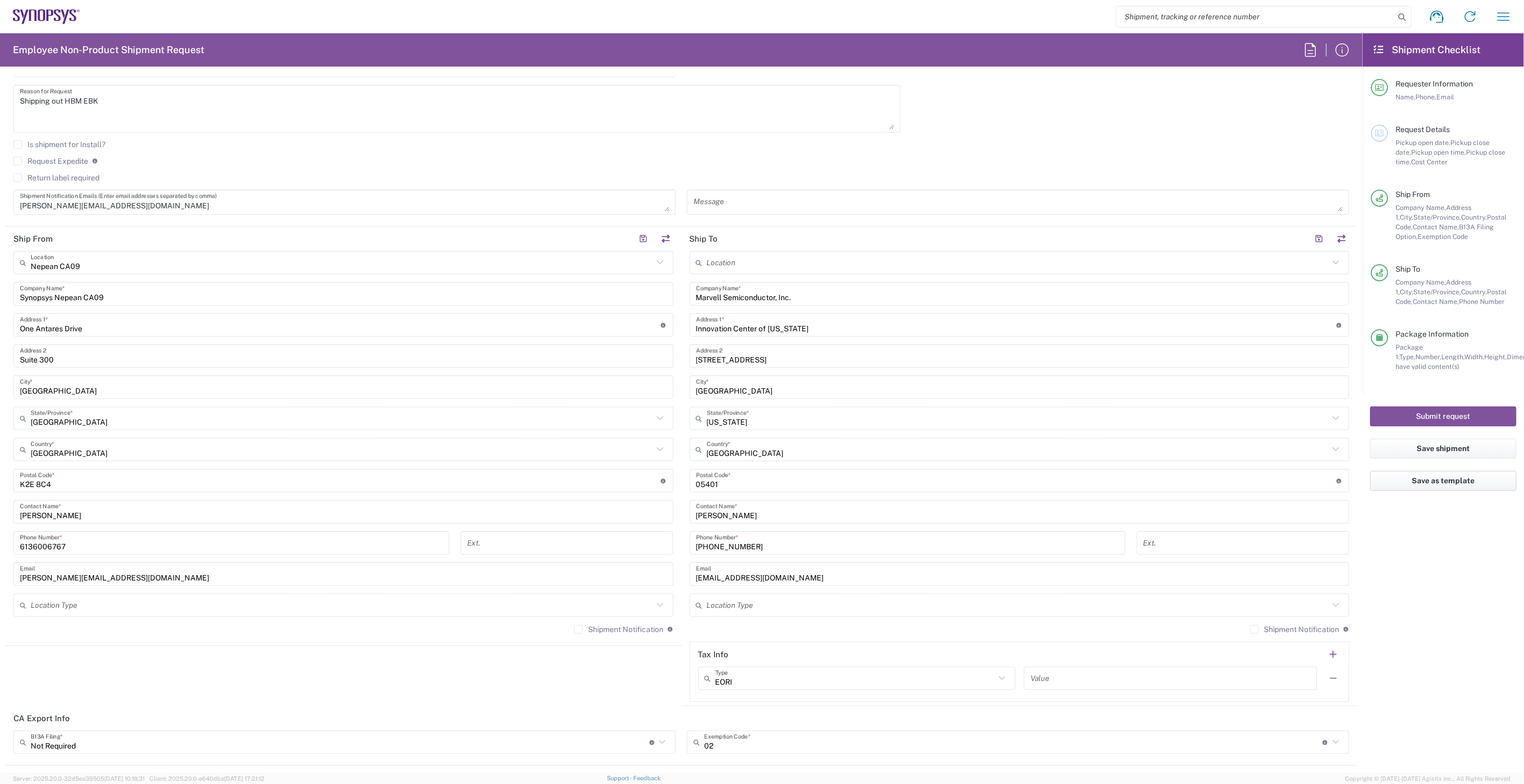
click at [1463, 482] on button "Save as template" at bounding box center [1443, 480] width 146 height 20
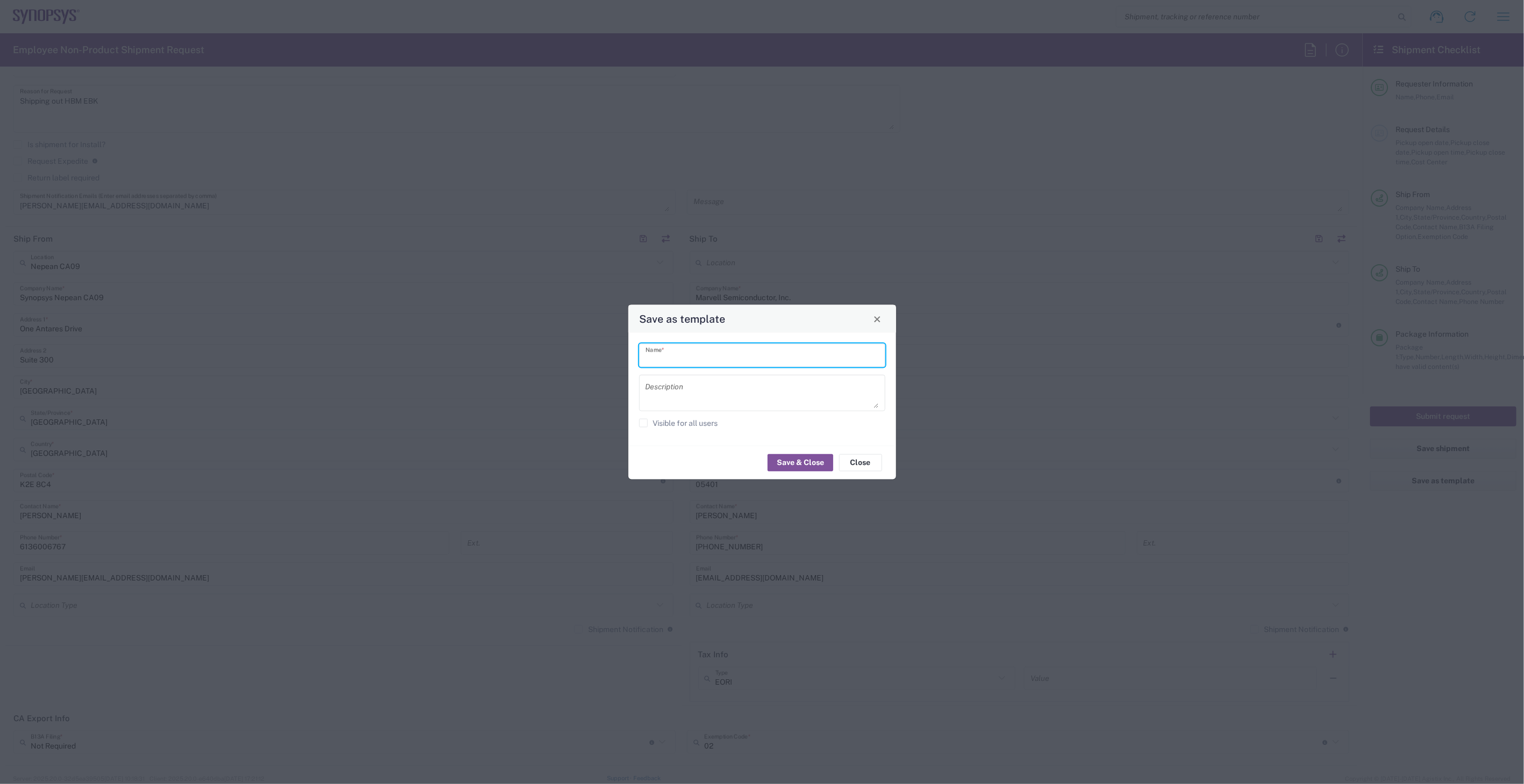
click at [701, 357] on input "text" at bounding box center [761, 356] width 233 height 19
type input "HBM EBK"
click at [694, 385] on textarea at bounding box center [761, 393] width 233 height 30
drag, startPoint x: 697, startPoint y: 355, endPoint x: 603, endPoint y: 351, distance: 94.1
click at [603, 351] on div "Save as template HBM EBK Name * Description Visible for all users Save & Close …" at bounding box center [762, 392] width 1524 height 784
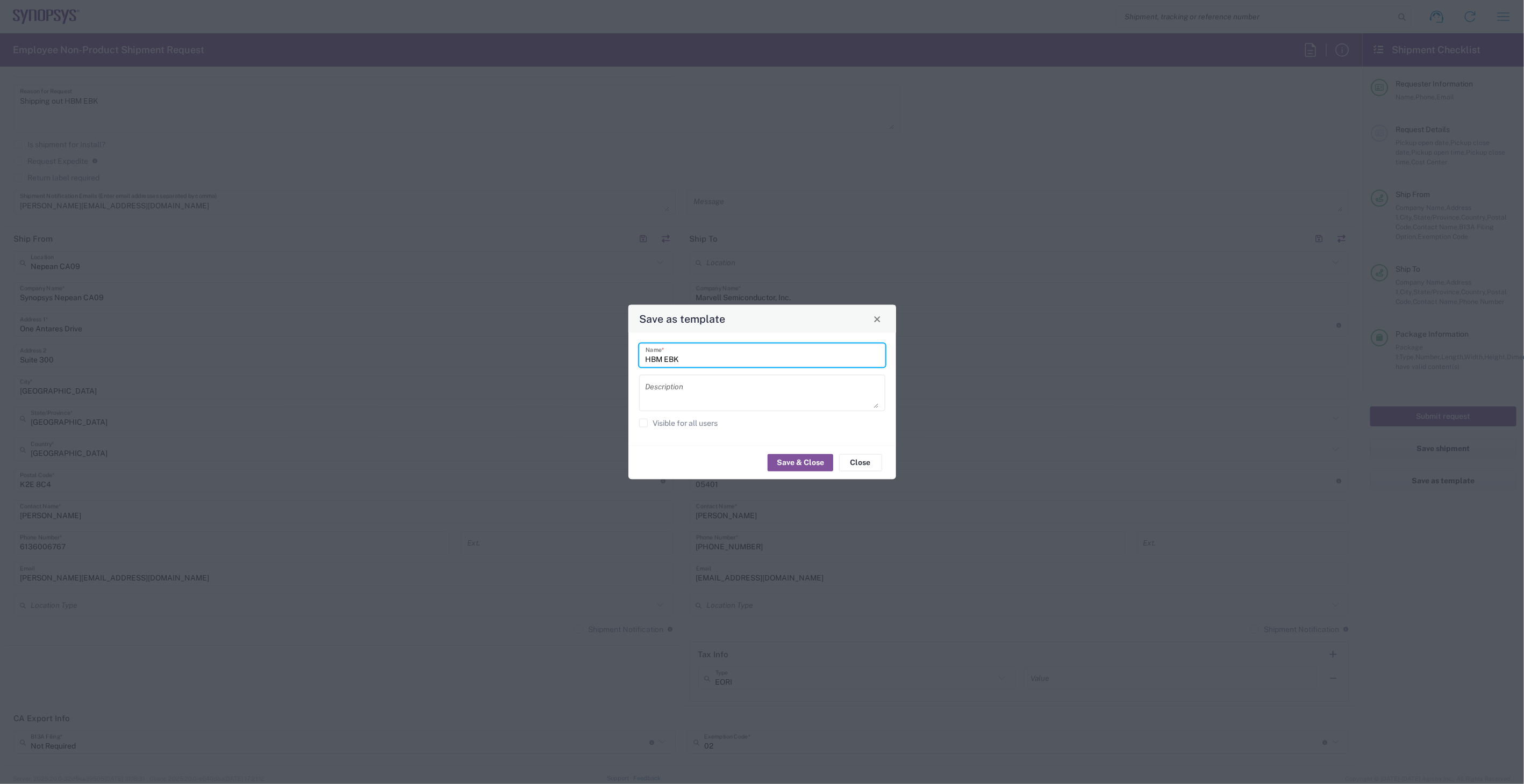
click at [683, 392] on textarea at bounding box center [761, 393] width 233 height 30
paste textarea "HBM EBK"
type textarea "HBM EBK"
click at [800, 457] on button "Save & Close" at bounding box center [800, 462] width 66 height 17
